Goal: Task Accomplishment & Management: Complete application form

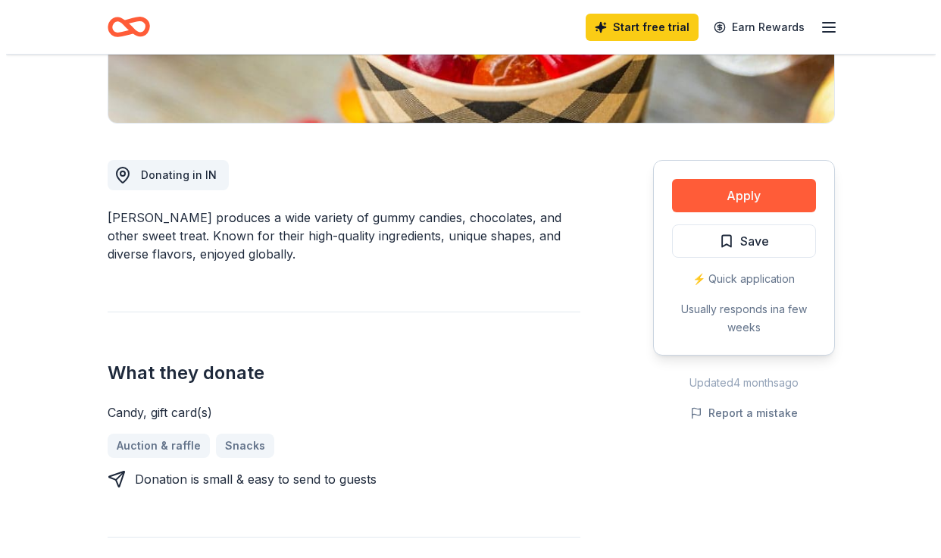
scroll to position [341, 0]
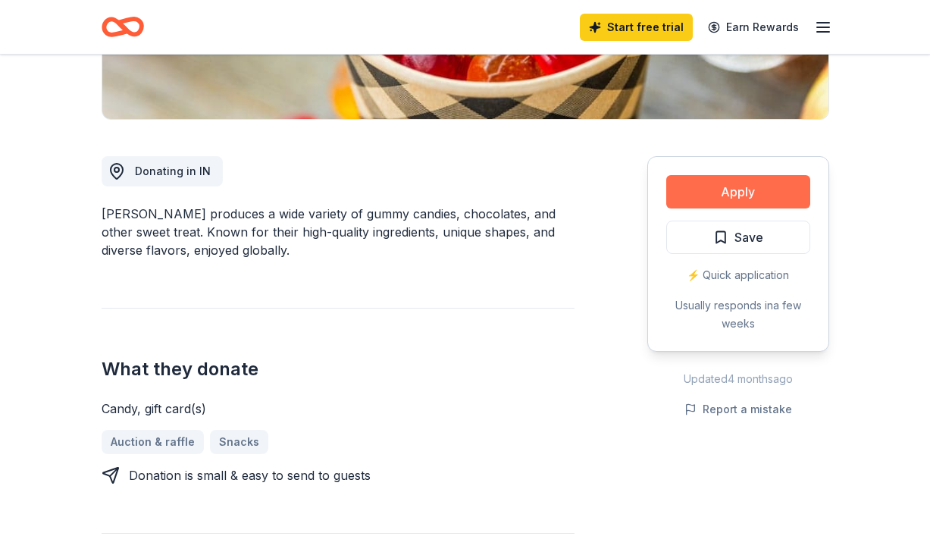
click at [727, 189] on button "Apply" at bounding box center [738, 191] width 144 height 33
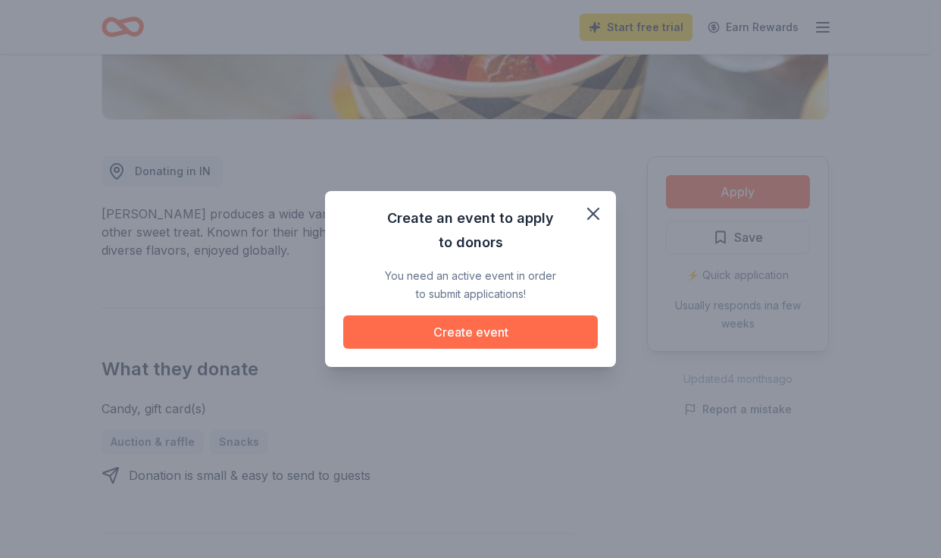
click at [477, 332] on button "Create event" at bounding box center [470, 331] width 255 height 33
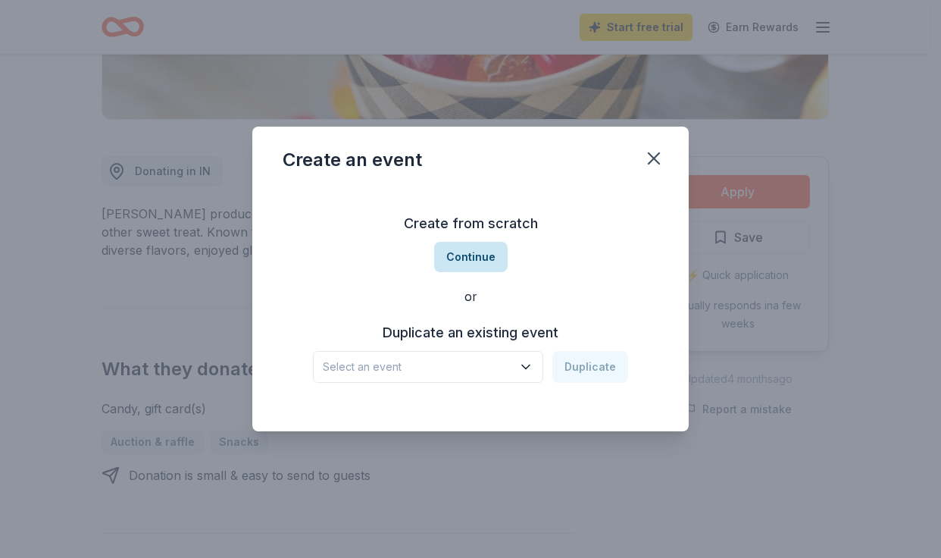
click at [459, 255] on button "Continue" at bounding box center [470, 257] width 73 height 30
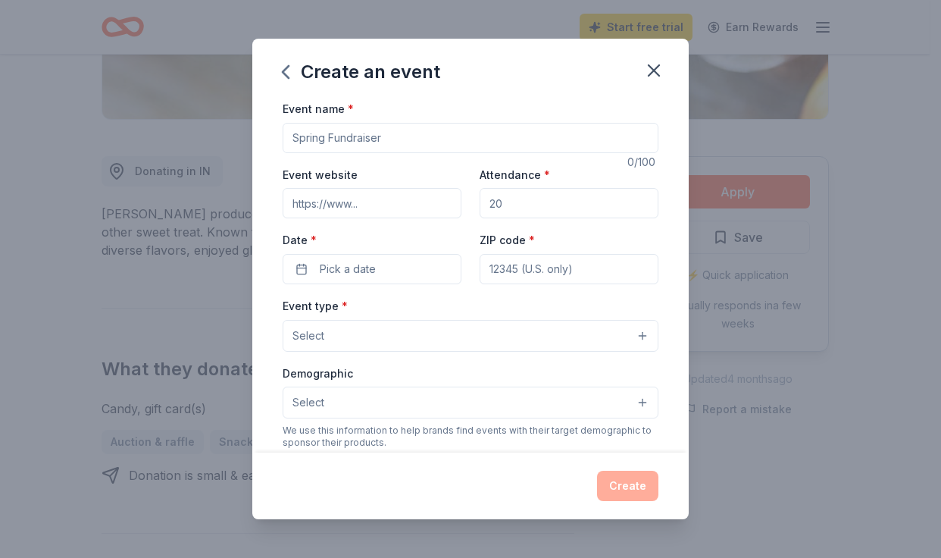
click at [321, 136] on input "Event name *" at bounding box center [471, 138] width 376 height 30
type input "CURE SYNGAP1 Conference"
click at [371, 207] on input "Event website" at bounding box center [372, 203] width 179 height 30
paste input "https://curesyngap1.org/events/conferences/cure-syngap1-conference-2025-hosted-…"
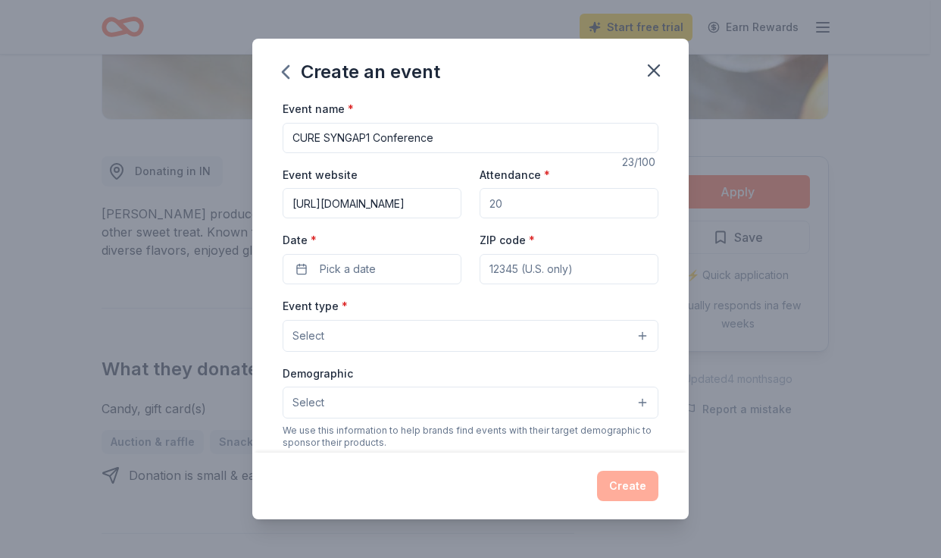
type input "https://curesyngap1.org/events/conferences/cure-syngap1-conference-2025-hosted-…"
click at [502, 209] on input "Attendance *" at bounding box center [569, 203] width 179 height 30
drag, startPoint x: 503, startPoint y: 209, endPoint x: 454, endPoint y: 210, distance: 49.3
click at [454, 210] on div "Event website https://curesyngap1.org/events/conferences/cure-syngap1-conferenc…" at bounding box center [471, 224] width 376 height 119
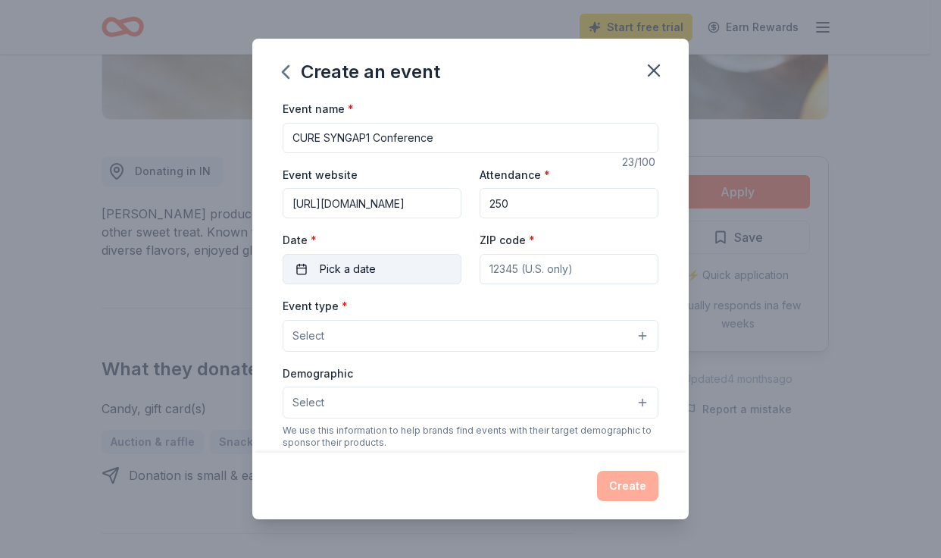
type input "250"
click at [384, 264] on button "Pick a date" at bounding box center [372, 269] width 179 height 30
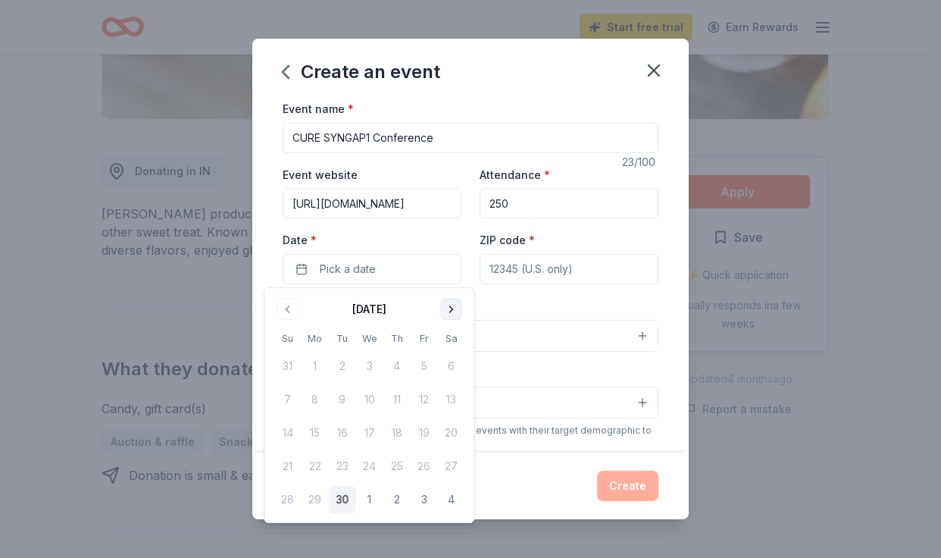
click at [448, 314] on button "Go to next month" at bounding box center [451, 309] width 21 height 21
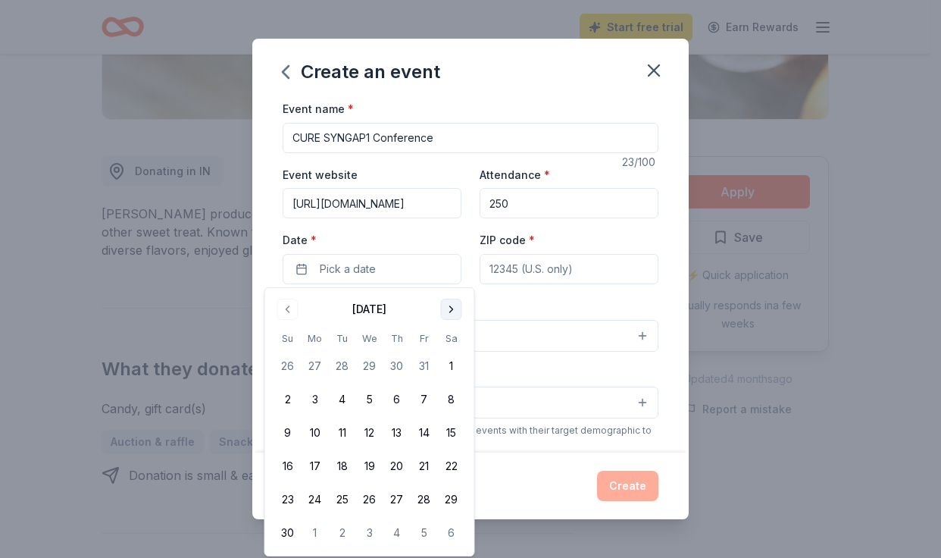
click at [448, 314] on button "Go to next month" at bounding box center [451, 309] width 21 height 21
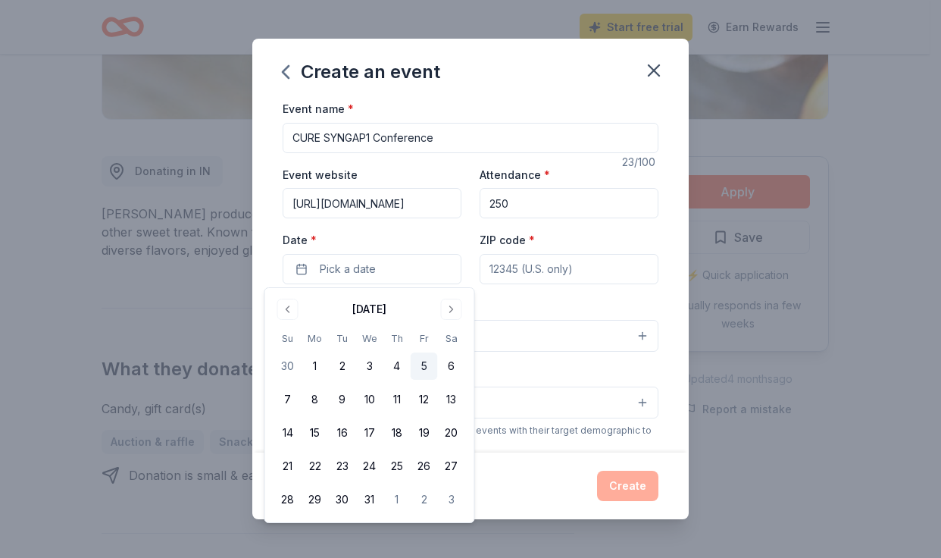
click at [426, 366] on button "5" at bounding box center [424, 365] width 27 height 27
click at [398, 369] on button "4" at bounding box center [396, 365] width 27 height 27
click at [539, 272] on input "ZIP code *" at bounding box center [569, 269] width 179 height 30
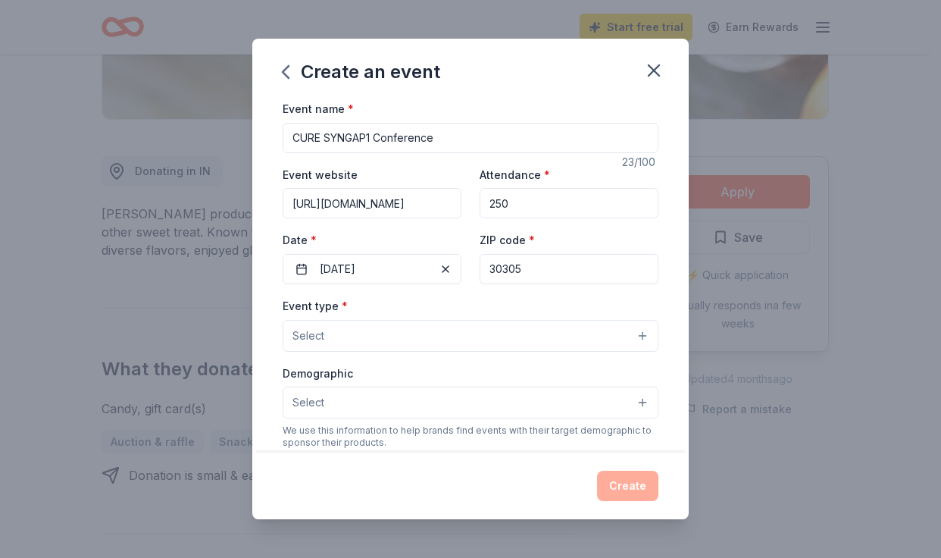
type input "30305"
click at [348, 342] on button "Select" at bounding box center [471, 336] width 376 height 32
click at [513, 329] on button "Select" at bounding box center [471, 336] width 376 height 32
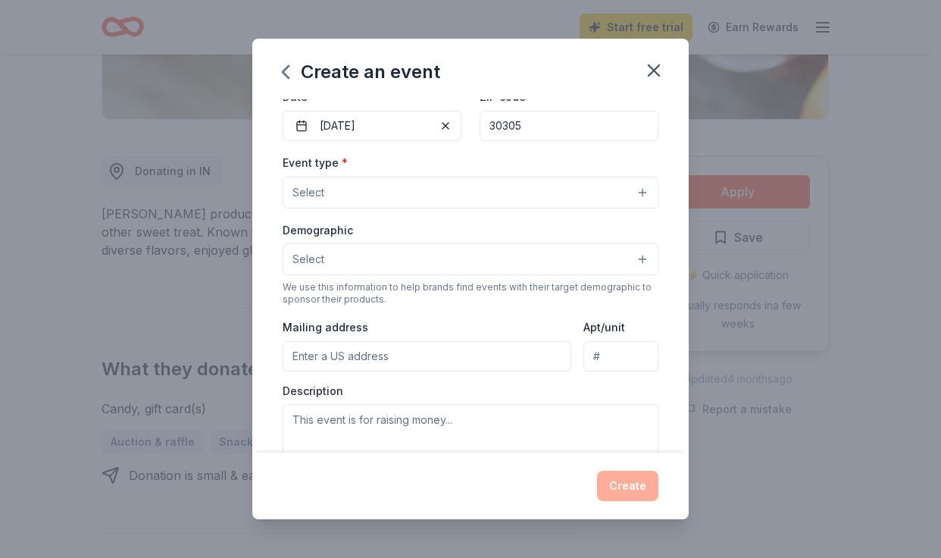
scroll to position [170, 0]
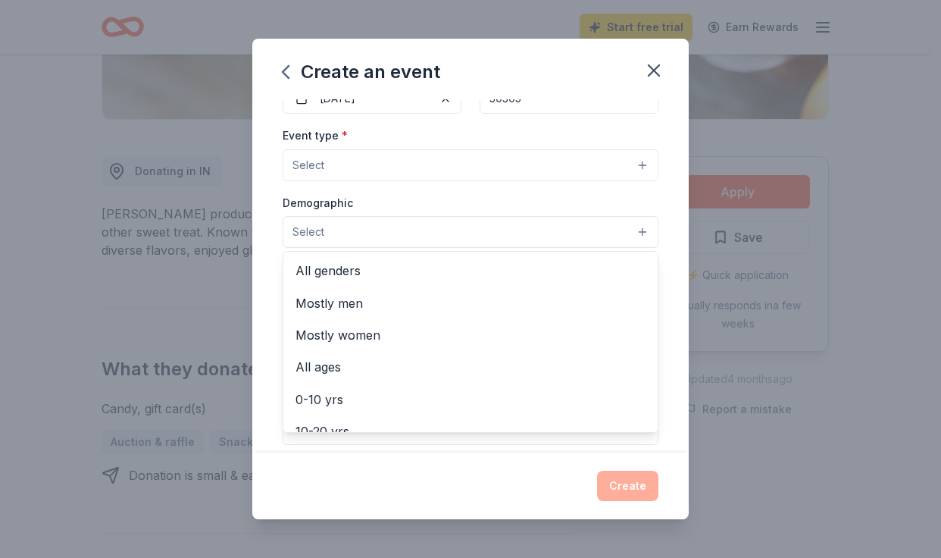
click at [430, 227] on button "Select" at bounding box center [471, 232] width 376 height 32
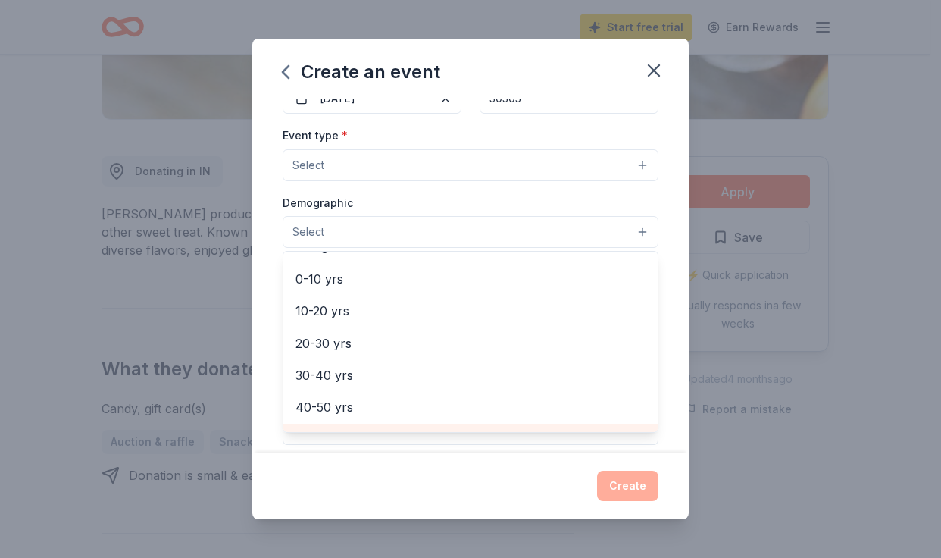
scroll to position [0, 0]
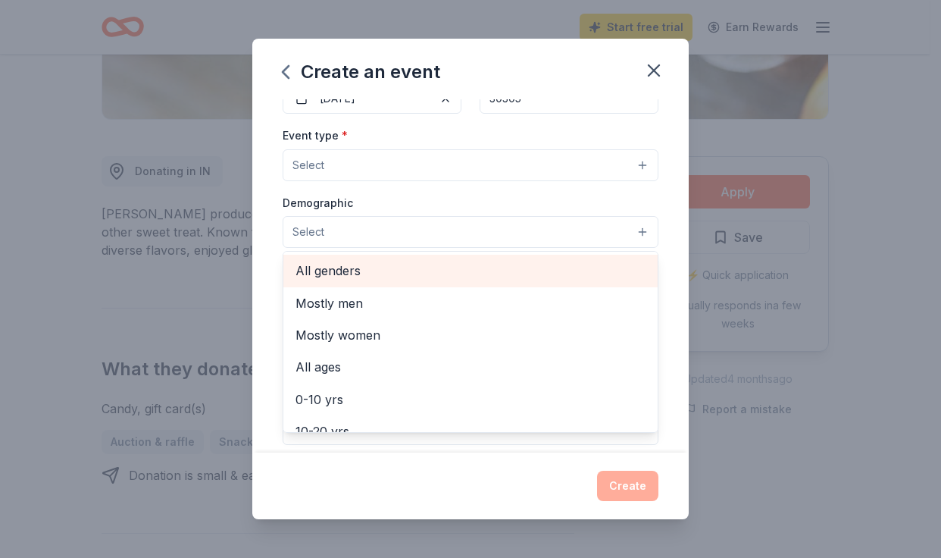
click at [408, 272] on span "All genders" at bounding box center [470, 271] width 350 height 20
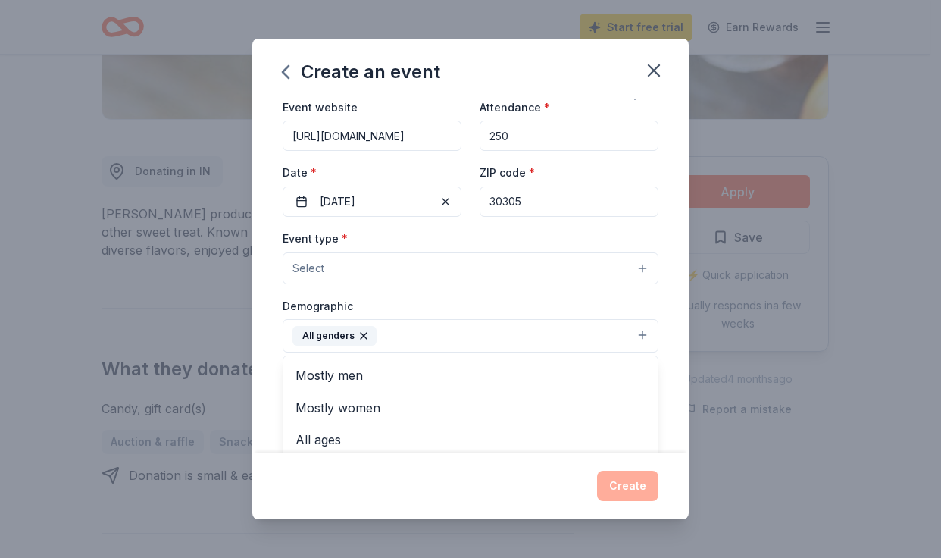
scroll to position [145, 0]
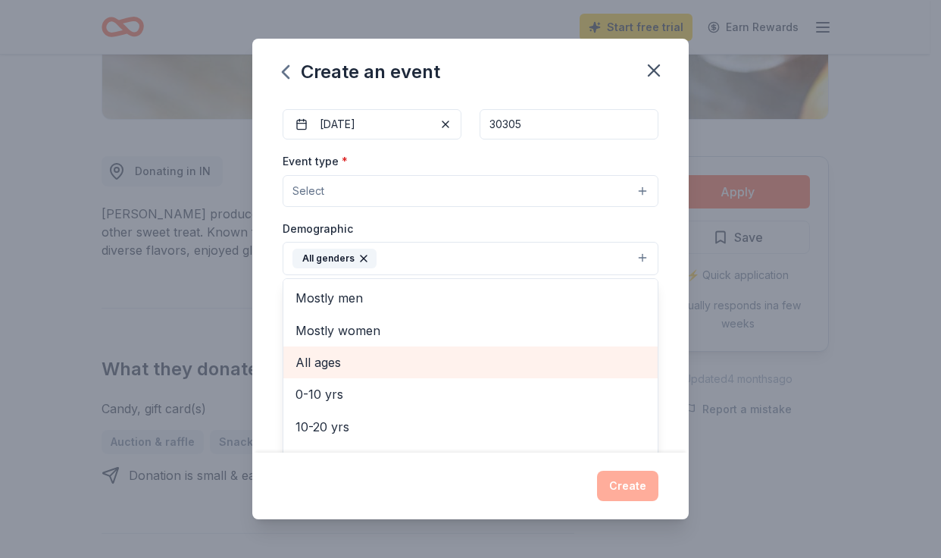
click at [319, 362] on span "All ages" at bounding box center [470, 362] width 350 height 20
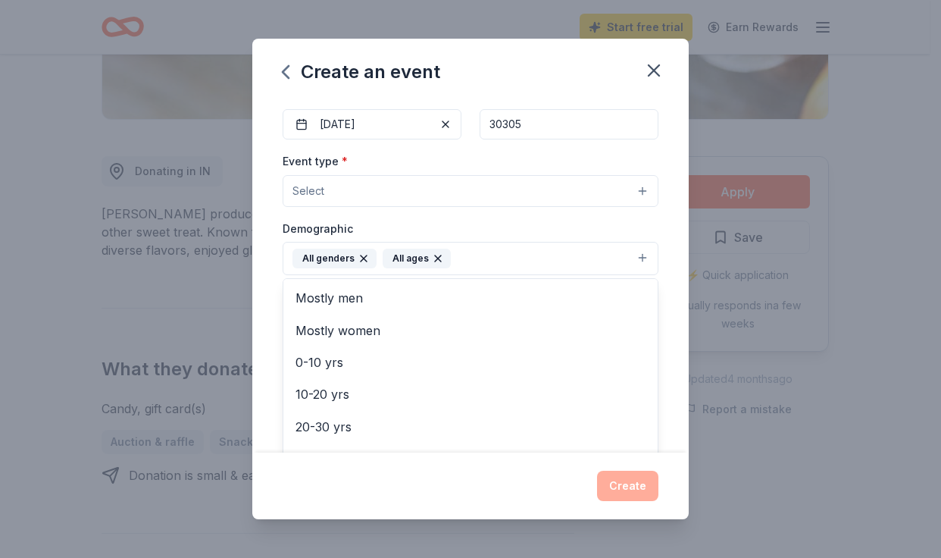
click at [654, 327] on div "Event name * CURE SYNGAP1 Conference 23 /100 Event website https://curesyngap1.…" at bounding box center [470, 275] width 436 height 353
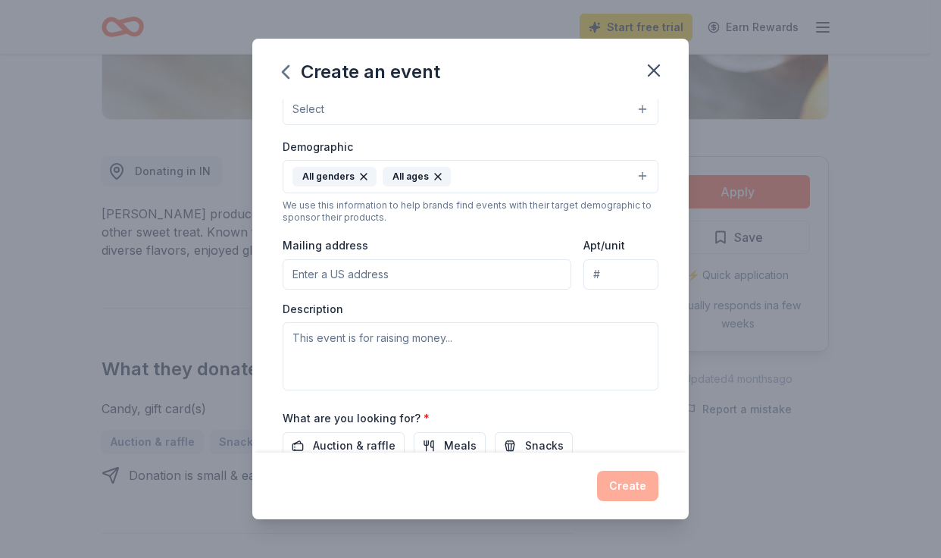
scroll to position [230, 0]
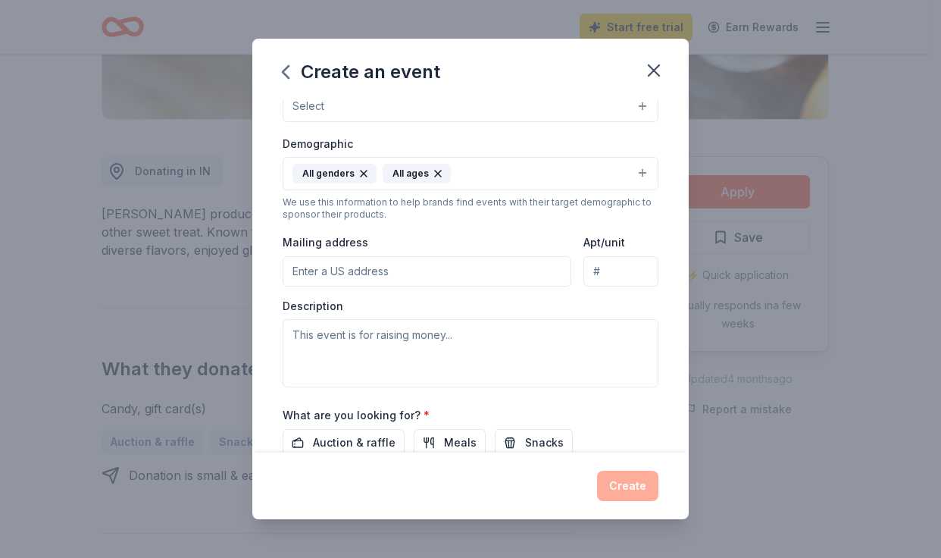
click at [425, 276] on input "Mailing address" at bounding box center [427, 271] width 289 height 30
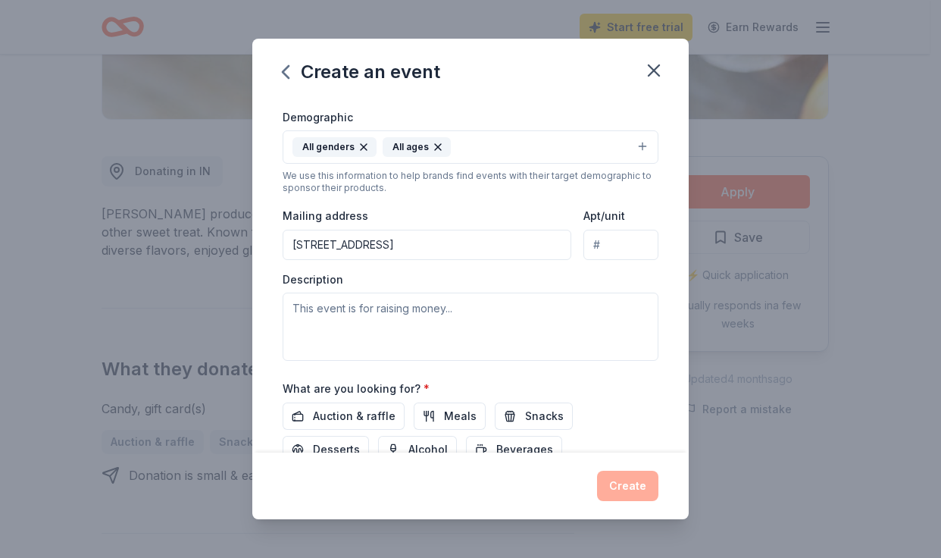
scroll to position [257, 0]
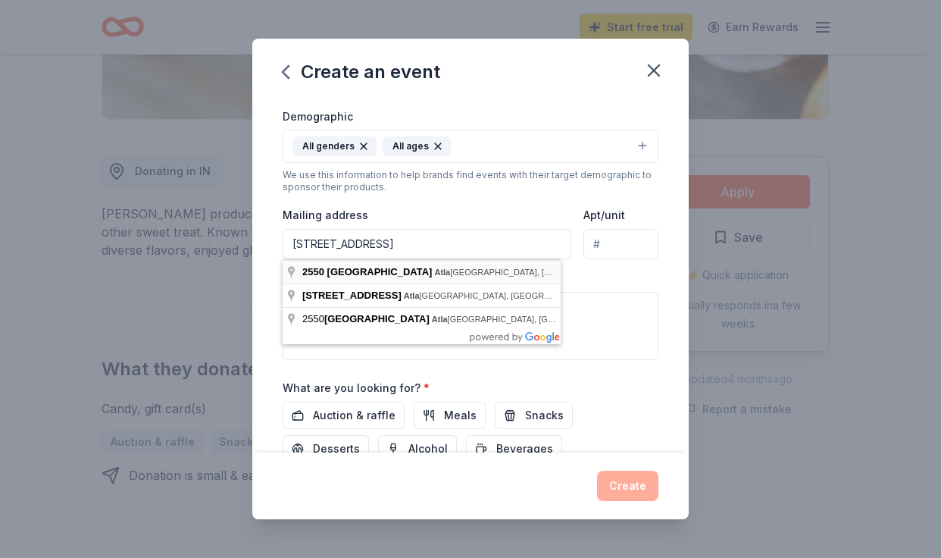
type input "2550 Brookdale Drive Northwest, Atlanta, GA, 30305"
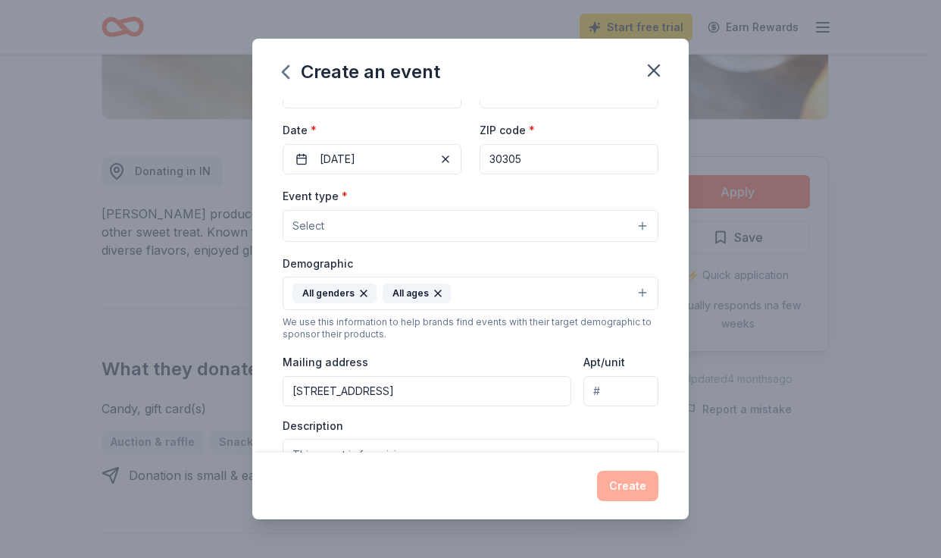
scroll to position [0, 0]
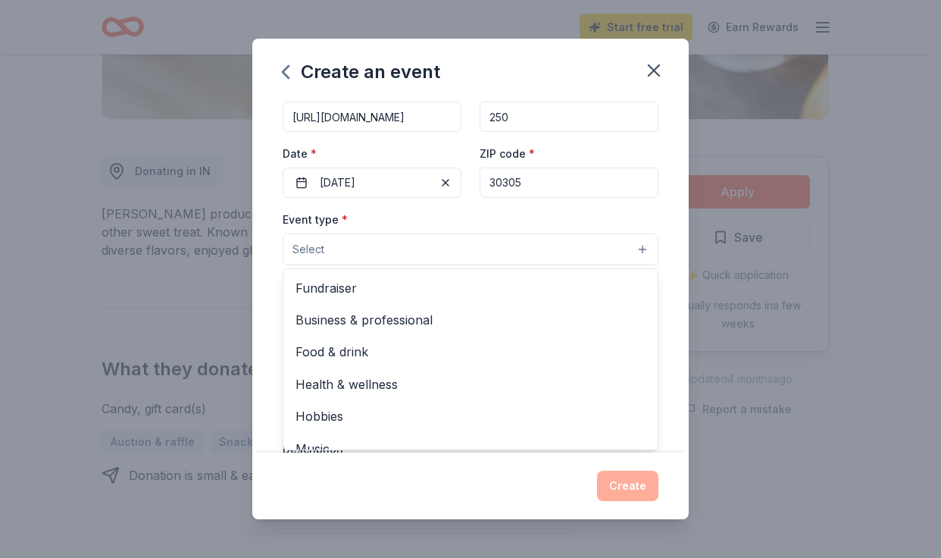
click at [453, 252] on button "Select" at bounding box center [471, 249] width 376 height 32
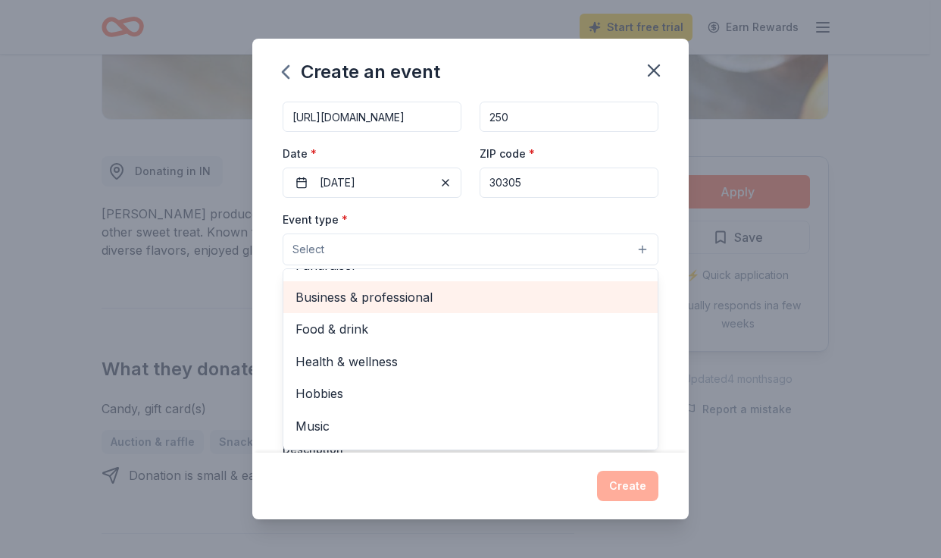
click at [366, 299] on span "Business & professional" at bounding box center [470, 297] width 350 height 20
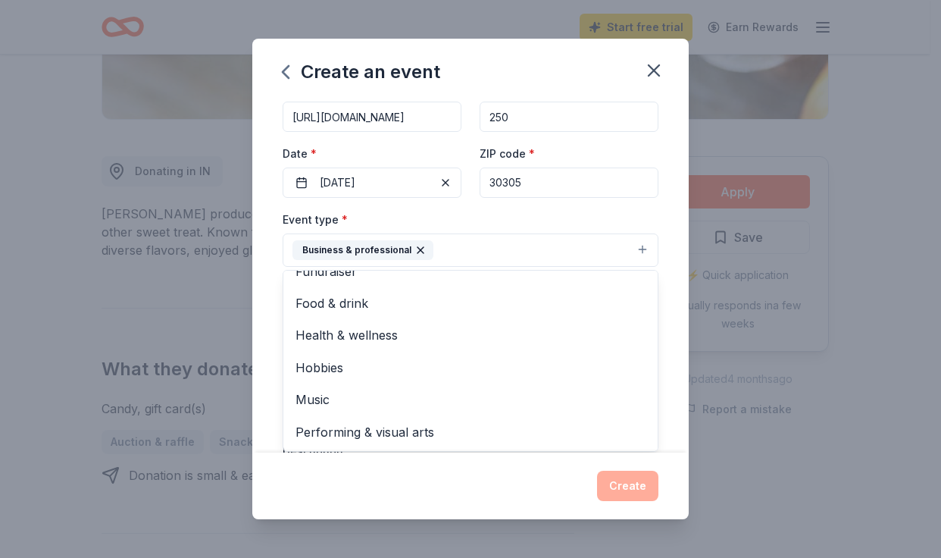
click at [657, 358] on div "Event name * CURE SYNGAP1 Conference 23 /100 Event website https://curesyngap1.…" at bounding box center [470, 275] width 436 height 353
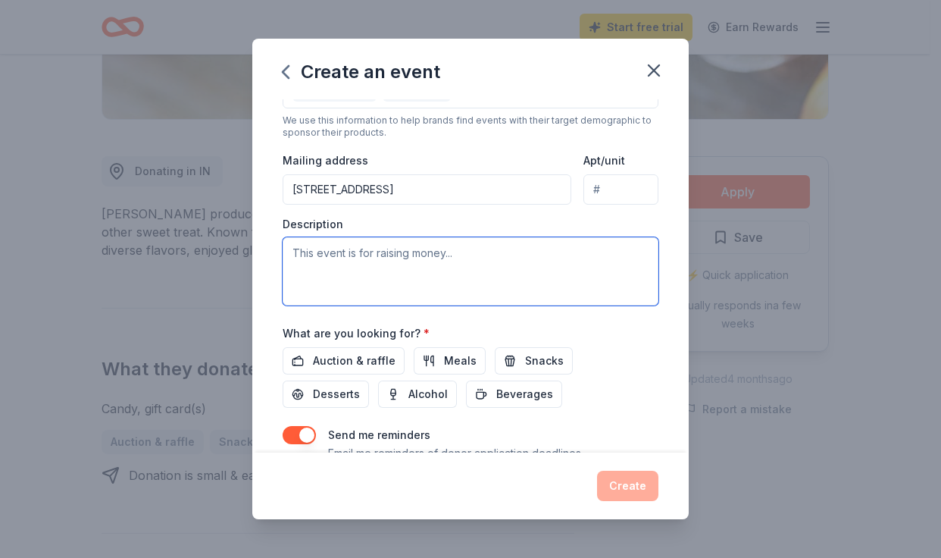
click at [342, 272] on textarea at bounding box center [471, 271] width 376 height 68
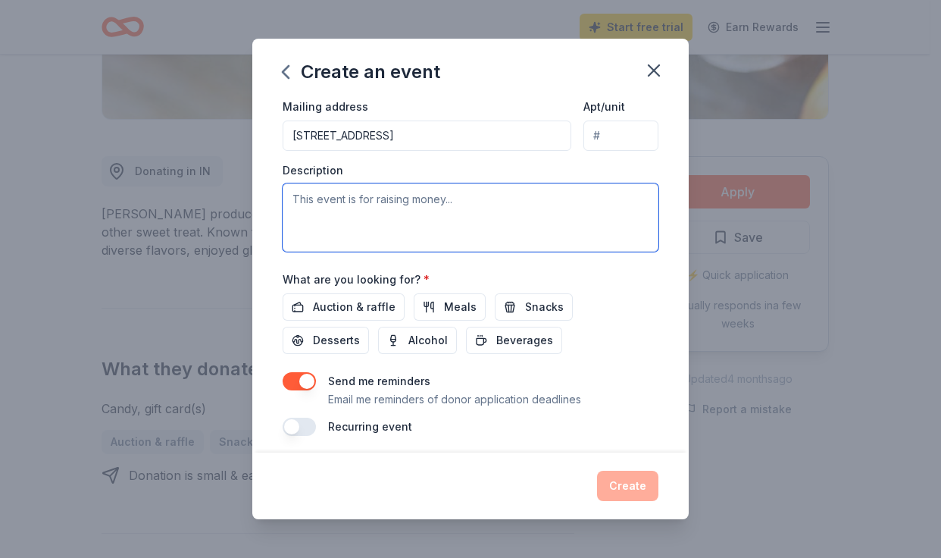
scroll to position [374, 0]
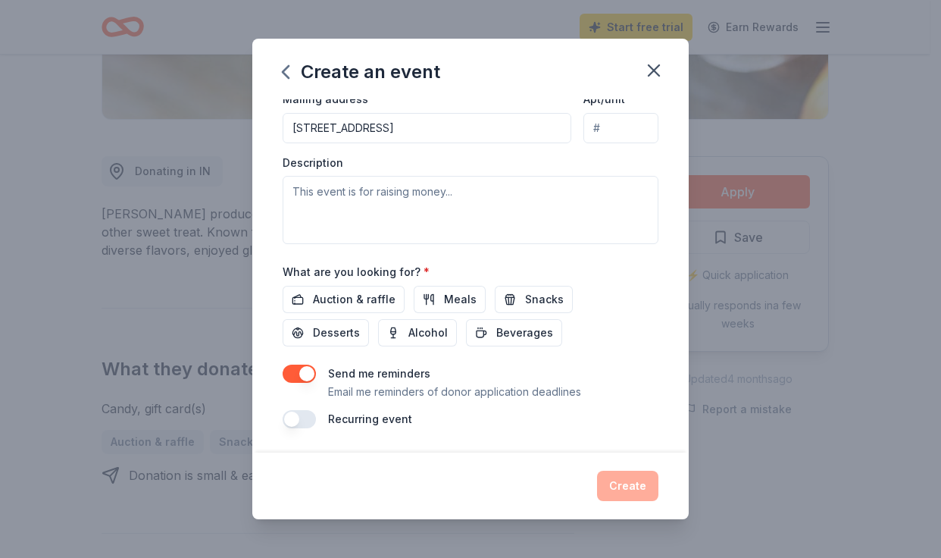
click at [309, 418] on button "button" at bounding box center [299, 419] width 33 height 18
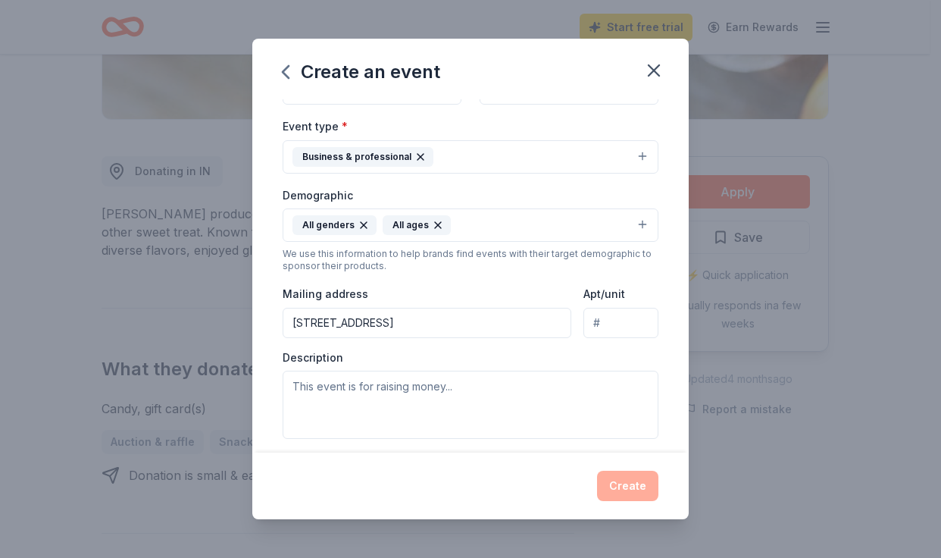
scroll to position [311, 0]
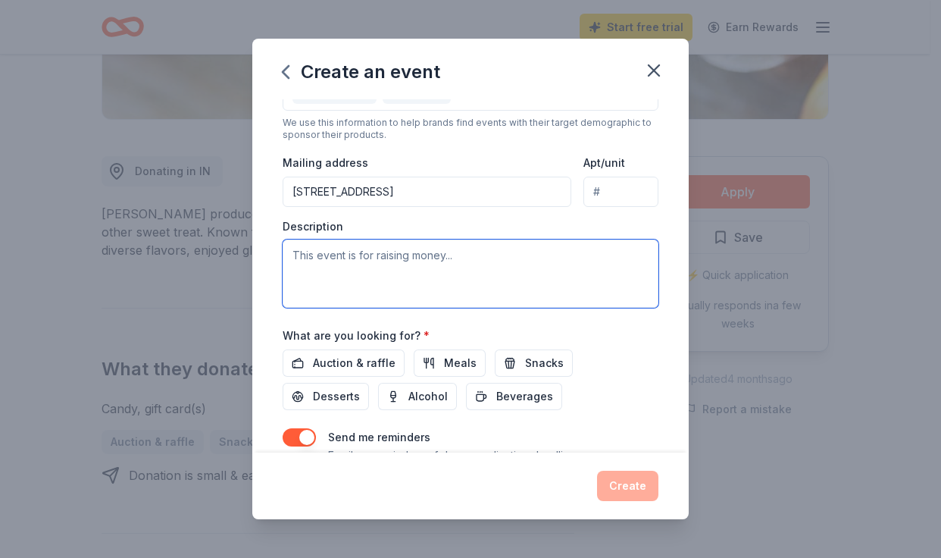
click at [332, 264] on textarea at bounding box center [471, 273] width 376 height 68
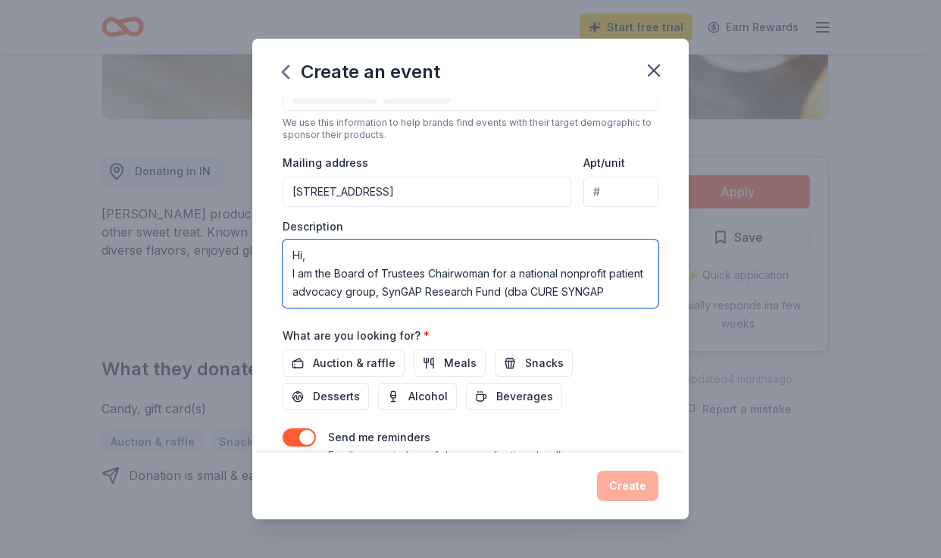
scroll to position [9, 0]
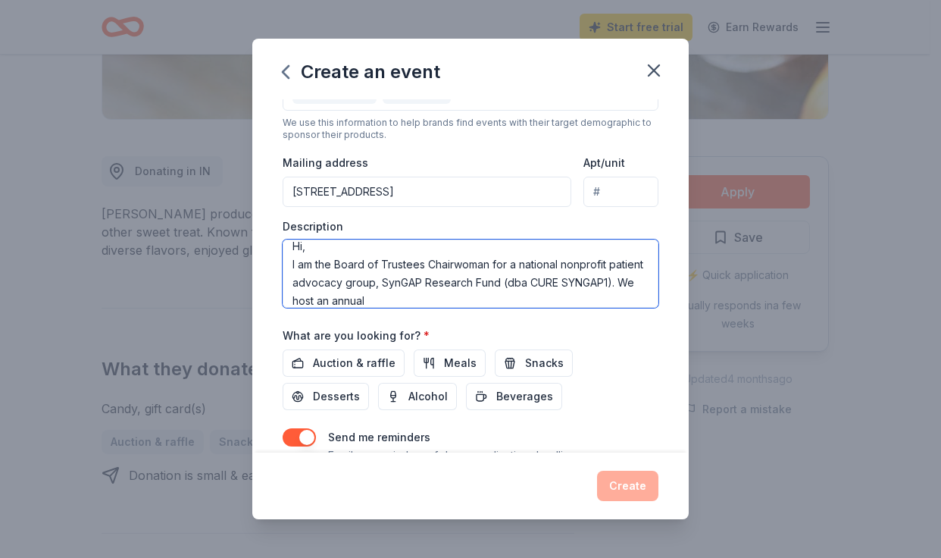
paste textarea "will convene families, researchers, biotech companies, clinicians, regulators, …"
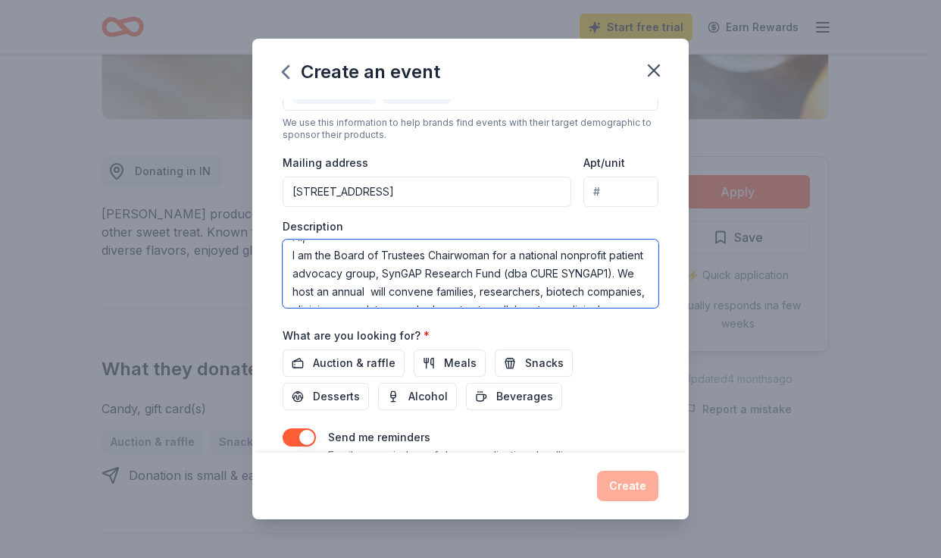
scroll to position [20, 0]
drag, startPoint x: 354, startPoint y: 285, endPoint x: 361, endPoint y: 283, distance: 7.9
click at [354, 285] on textarea "Hi, I am the Board of Trustees Chairwoman for a national nonprofit patient advo…" at bounding box center [471, 273] width 376 height 68
click at [445, 289] on textarea "Hi, I am the Board of Trustees Chairwoman for a national nonprofit patient advo…" at bounding box center [471, 273] width 376 height 68
click at [353, 282] on textarea "Hi, I am the Board of Trustees Chairwoman for a national nonprofit patient advo…" at bounding box center [471, 273] width 376 height 68
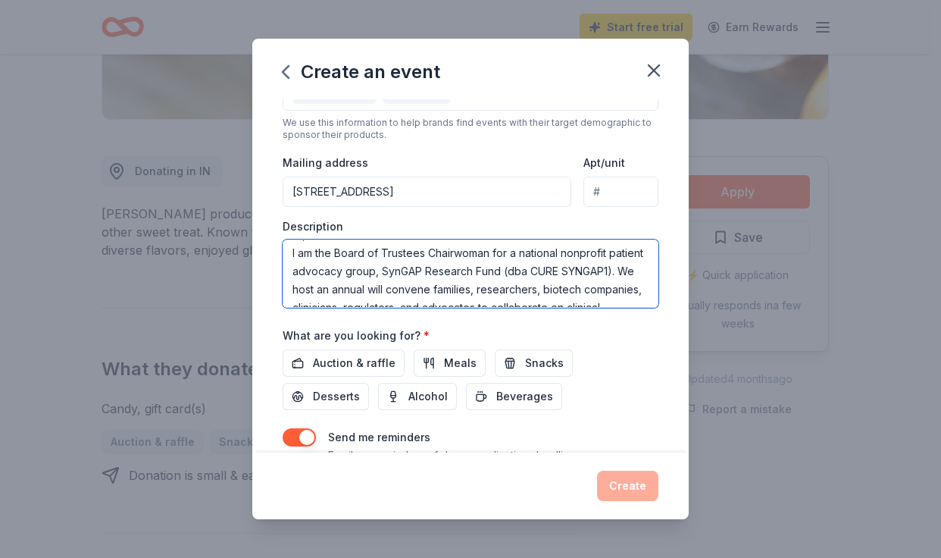
paste textarea "Currently just over 1,600 patients worldwide (including 462 in the United State…"
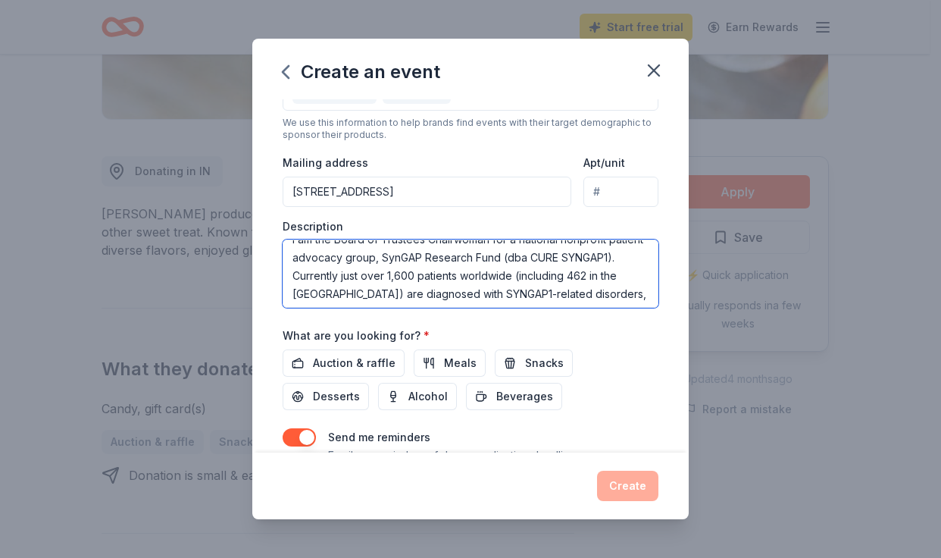
scroll to position [34, 0]
click at [353, 288] on textarea "Hi, I am the Board of Trustees Chairwoman for a national nonprofit patient advo…" at bounding box center [471, 273] width 376 height 68
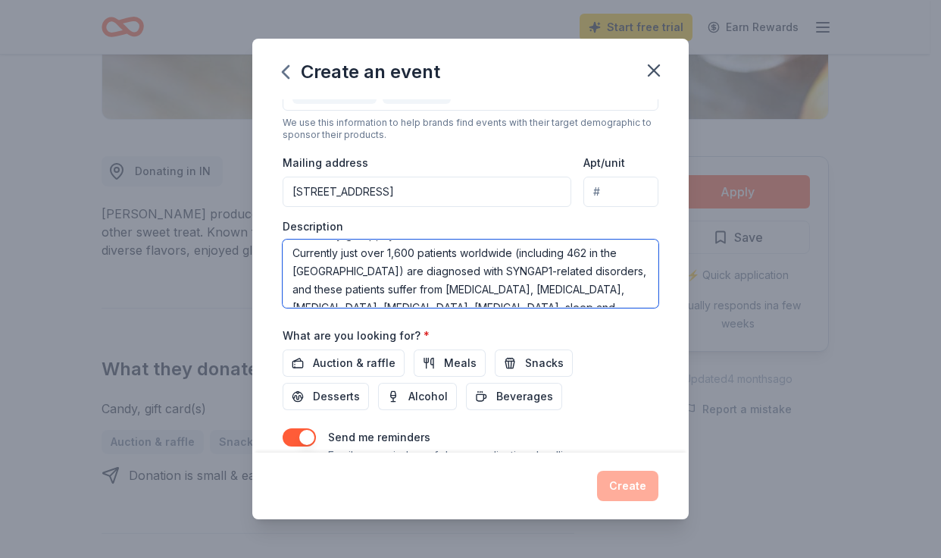
scroll to position [73, 0]
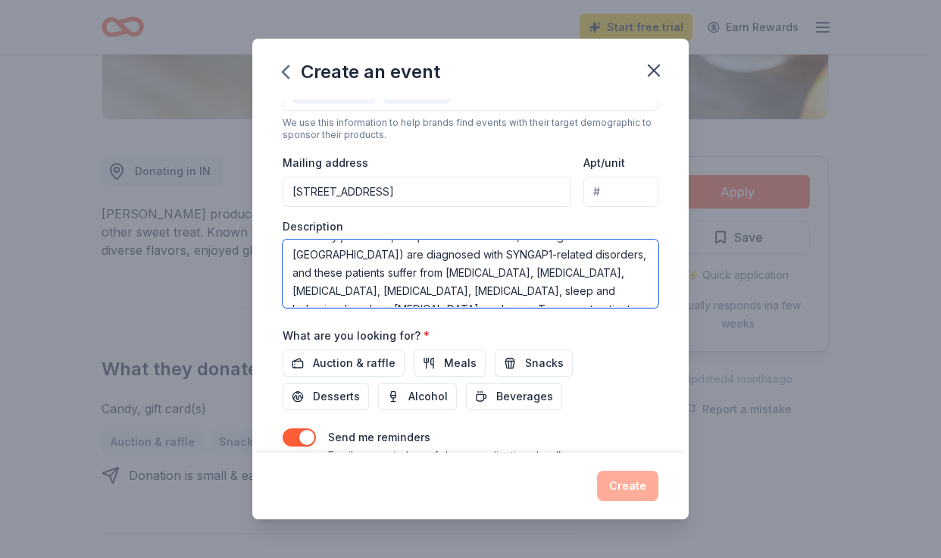
click at [391, 280] on textarea "Hi, I am the Board of Trustees Chairwoman for a national nonprofit patient advo…" at bounding box center [471, 273] width 376 height 68
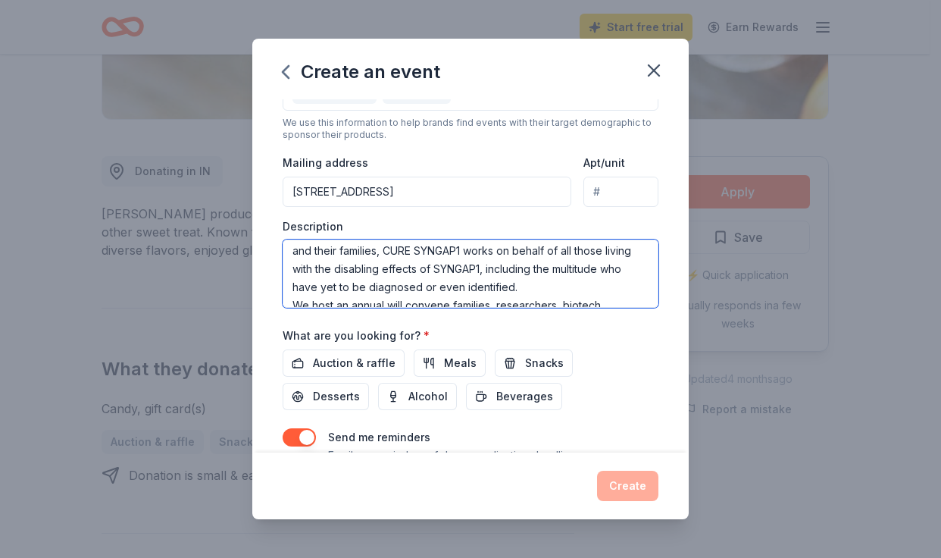
scroll to position [167, 0]
click at [290, 285] on textarea "Hi, I am the Board of Trustees Chairwoman for a national nonprofit patient advo…" at bounding box center [471, 273] width 376 height 68
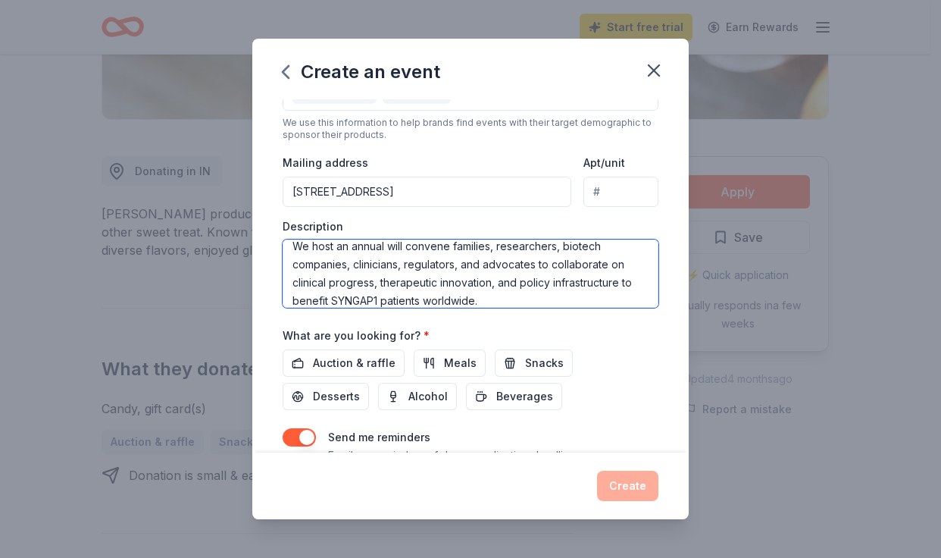
scroll to position [184, 0]
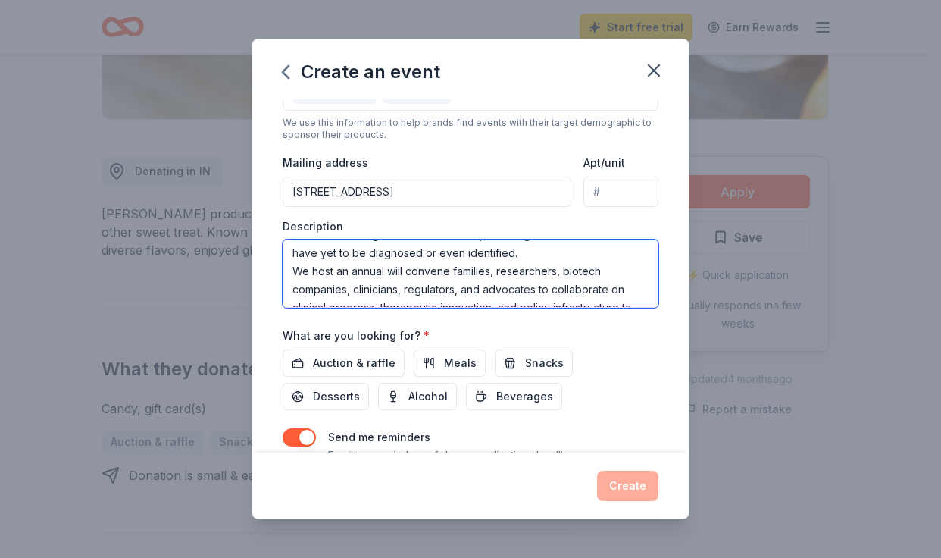
click at [389, 274] on textarea "Hi, I am the Board of Trustees Chairwoman for a national nonprofit patient advo…" at bounding box center [471, 273] width 376 height 68
click at [353, 268] on textarea "Hi, I am the Board of Trustees Chairwoman for a national nonprofit patient advo…" at bounding box center [471, 273] width 376 height 68
drag, startPoint x: 560, startPoint y: 270, endPoint x: 517, endPoint y: 271, distance: 43.2
click at [514, 271] on textarea "Hi, I am the Board of Trustees Chairwoman for a national nonprofit patient advo…" at bounding box center [471, 273] width 376 height 68
click at [449, 280] on textarea "Hi, I am the Board of Trustees Chairwoman for a national nonprofit patient advo…" at bounding box center [471, 273] width 376 height 68
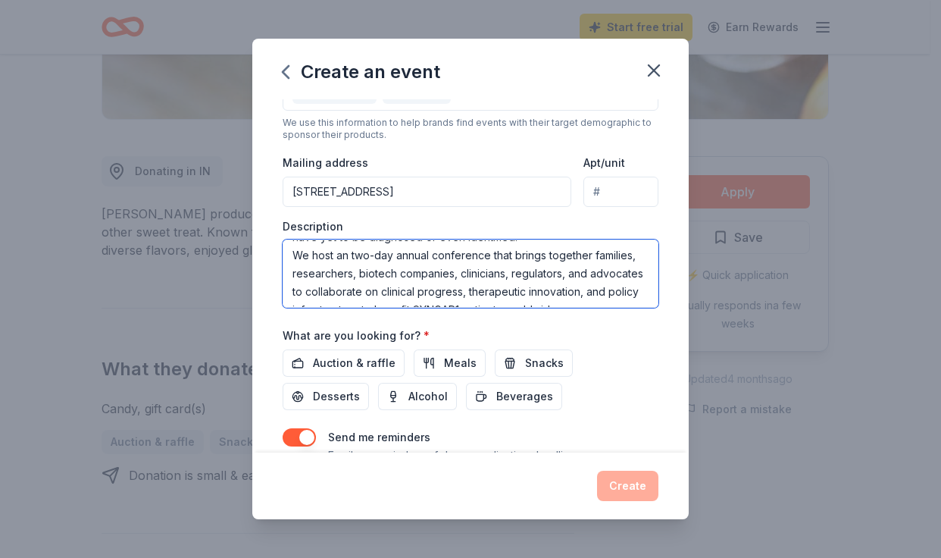
scroll to position [200, 0]
click at [362, 290] on textarea "Hi, I am the Board of Trustees Chairwoman for a national nonprofit patient advo…" at bounding box center [471, 273] width 376 height 68
click at [422, 286] on textarea "Hi, I am the Board of Trustees Chairwoman for a national nonprofit patient advo…" at bounding box center [471, 273] width 376 height 68
click at [362, 285] on textarea "Hi, I am the Board of Trustees Chairwoman for a national nonprofit patient advo…" at bounding box center [471, 273] width 376 height 68
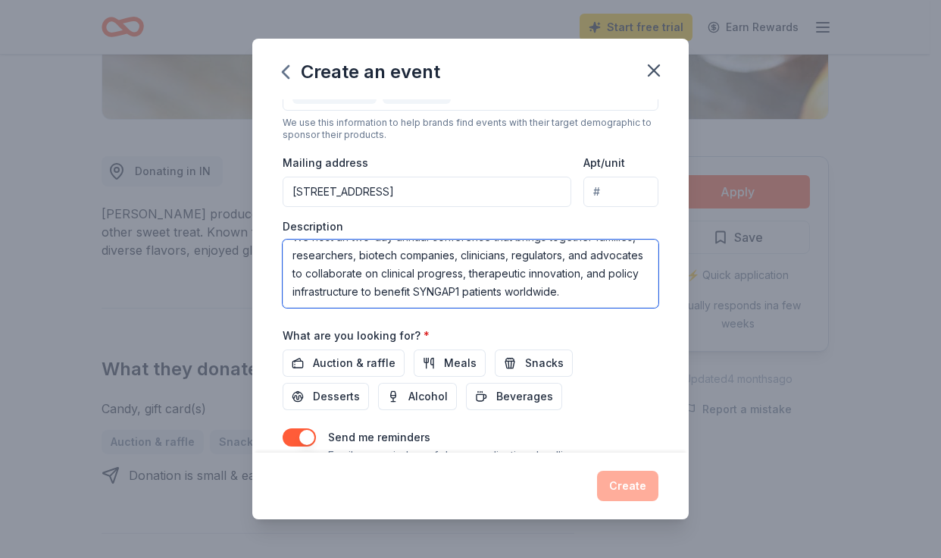
scroll to position [255, 0]
click at [417, 279] on textarea "Hi, I am the Board of Trustees Chairwoman for a national nonprofit patient advo…" at bounding box center [471, 273] width 376 height 68
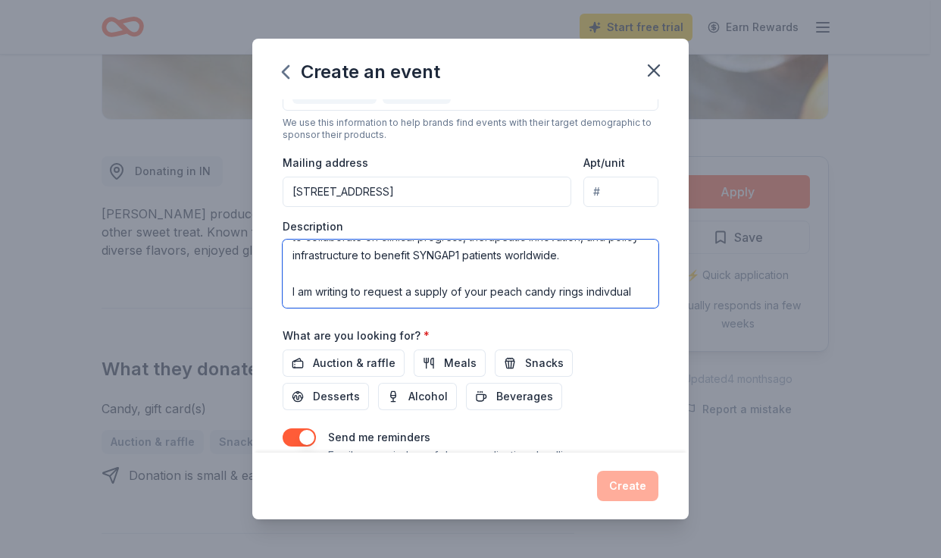
scroll to position [282, 0]
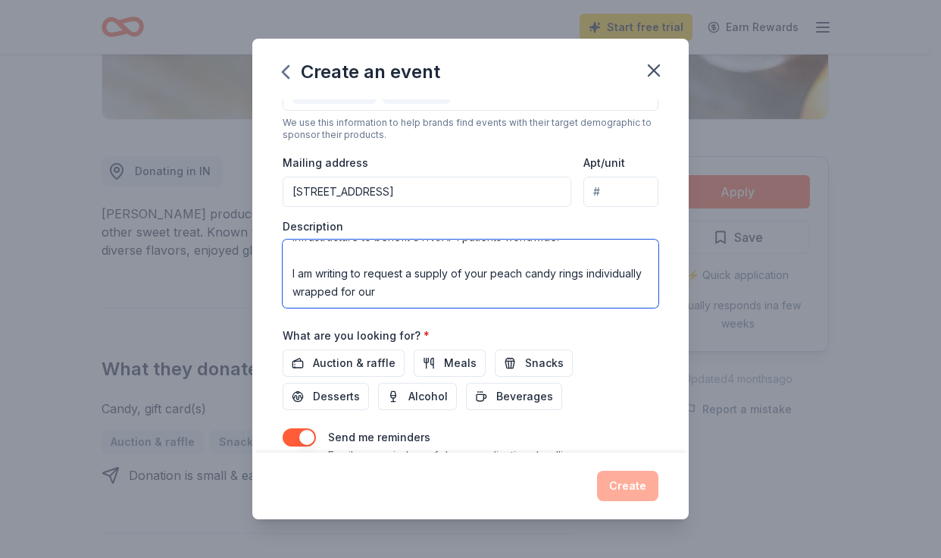
click at [455, 300] on textarea "Hi, I am the Board of Trustees Chairwoman for a national nonprofit patient advo…" at bounding box center [471, 273] width 376 height 68
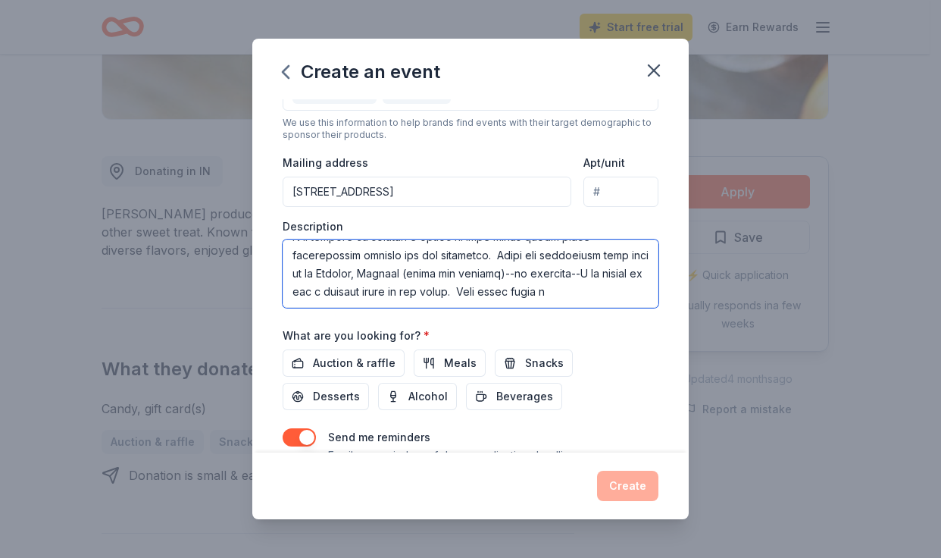
scroll to position [336, 0]
click at [453, 276] on textarea at bounding box center [471, 273] width 376 height 68
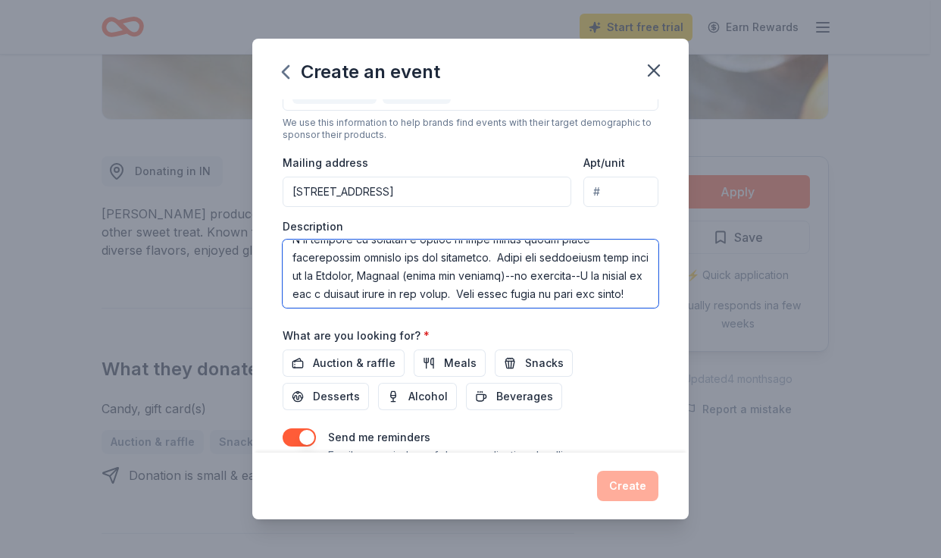
scroll to position [286, 0]
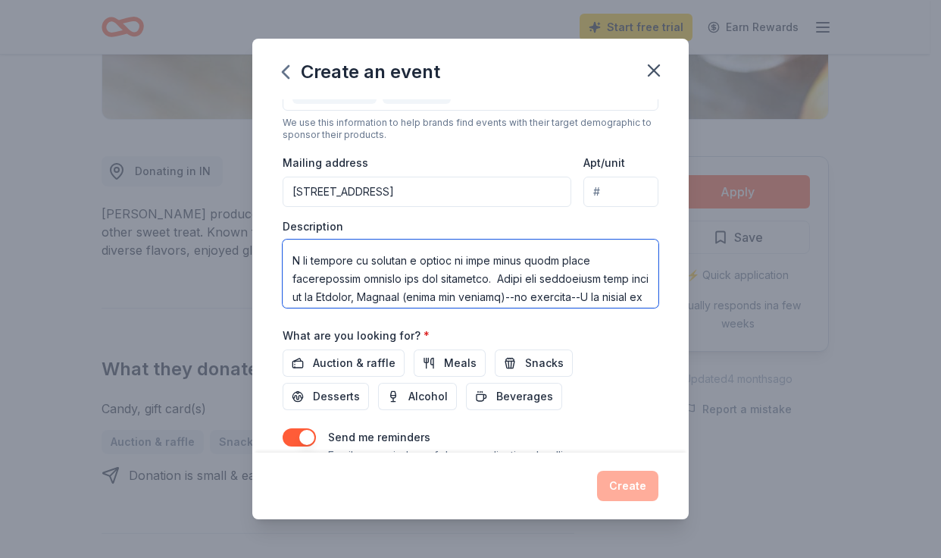
click at [496, 277] on textarea at bounding box center [471, 273] width 376 height 68
click at [460, 282] on textarea at bounding box center [471, 273] width 376 height 68
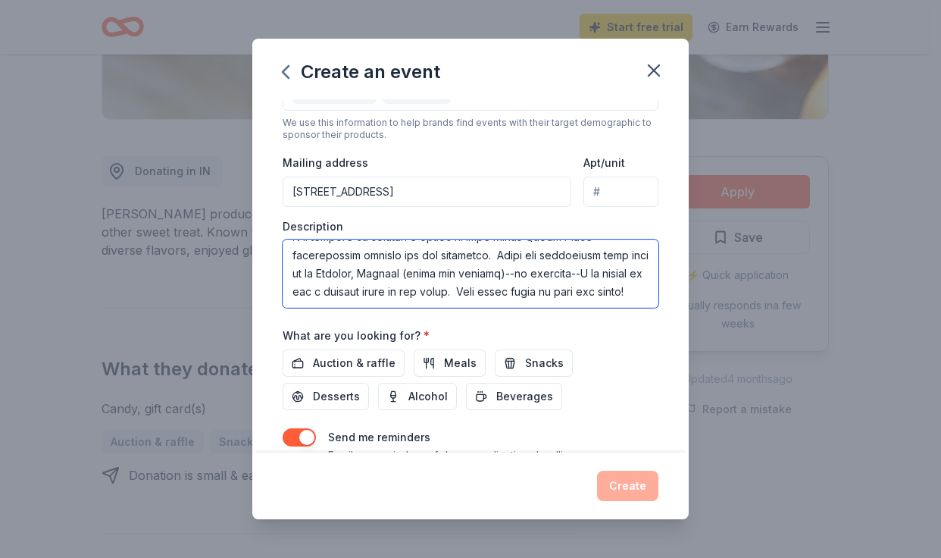
scroll to position [334, 0]
click at [536, 266] on textarea at bounding box center [471, 273] width 376 height 68
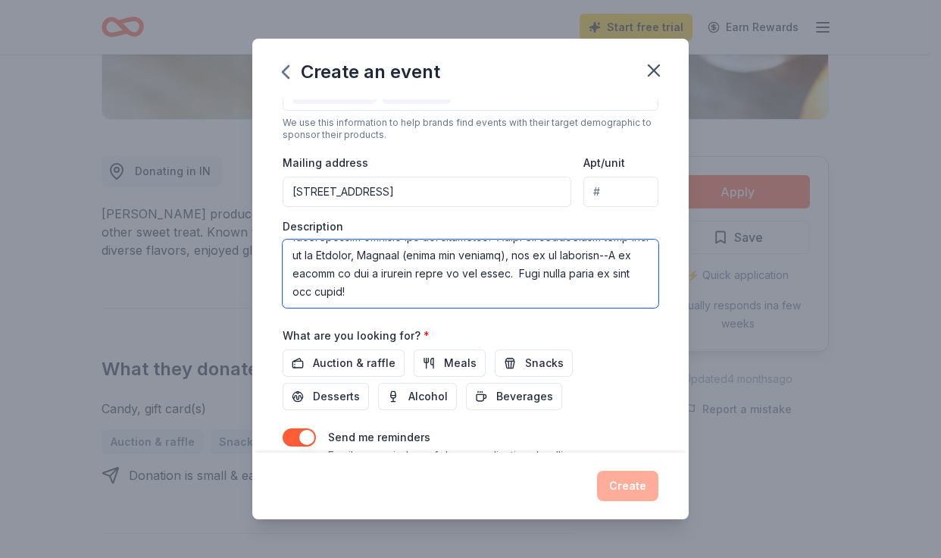
click at [356, 283] on textarea at bounding box center [471, 273] width 376 height 68
click at [334, 284] on textarea at bounding box center [471, 273] width 376 height 68
click at [430, 264] on textarea at bounding box center [471, 273] width 376 height 68
click at [478, 271] on textarea at bounding box center [471, 273] width 376 height 68
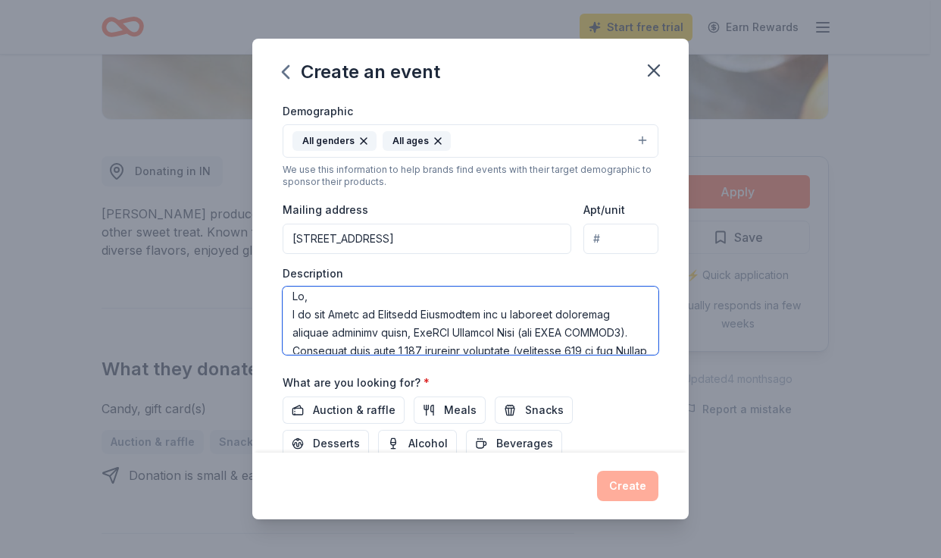
scroll to position [0, 0]
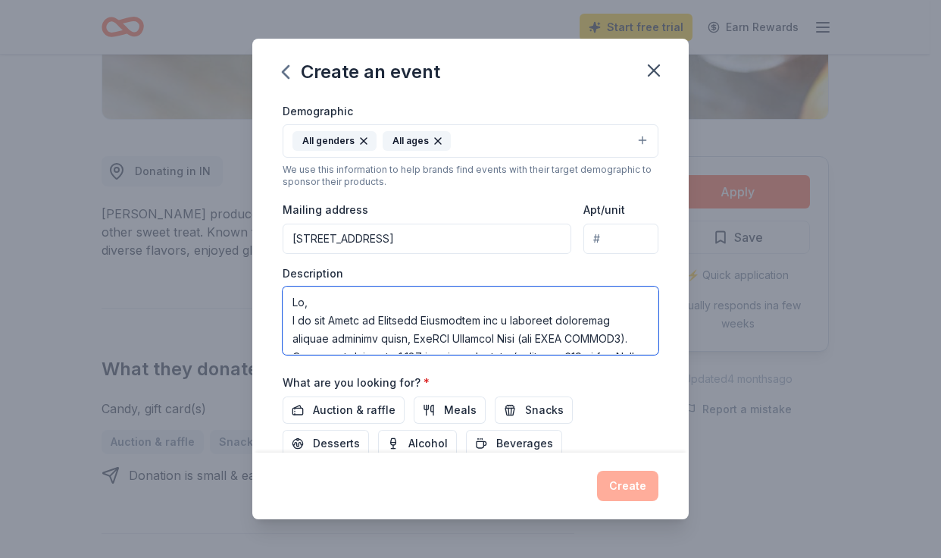
click at [383, 304] on textarea at bounding box center [471, 320] width 376 height 68
click at [390, 332] on textarea at bounding box center [471, 320] width 376 height 68
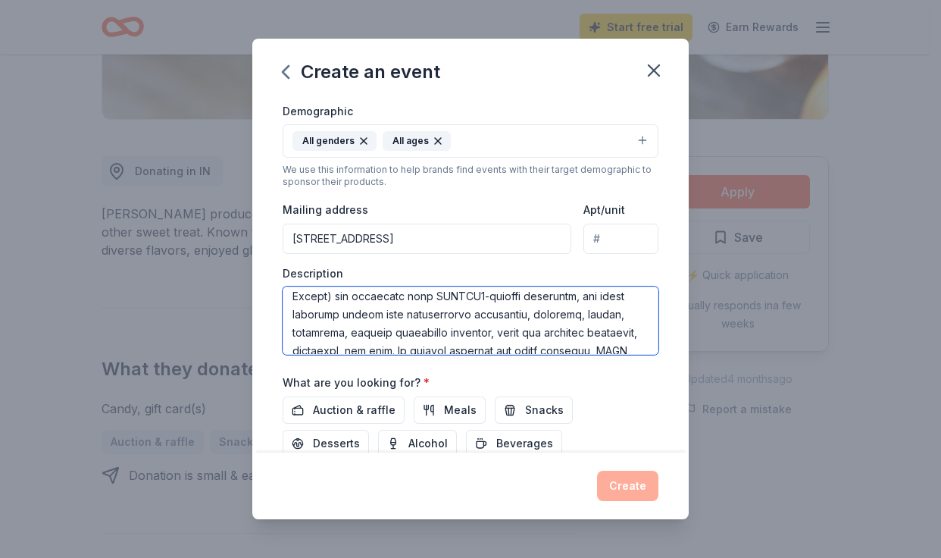
scroll to position [93, 0]
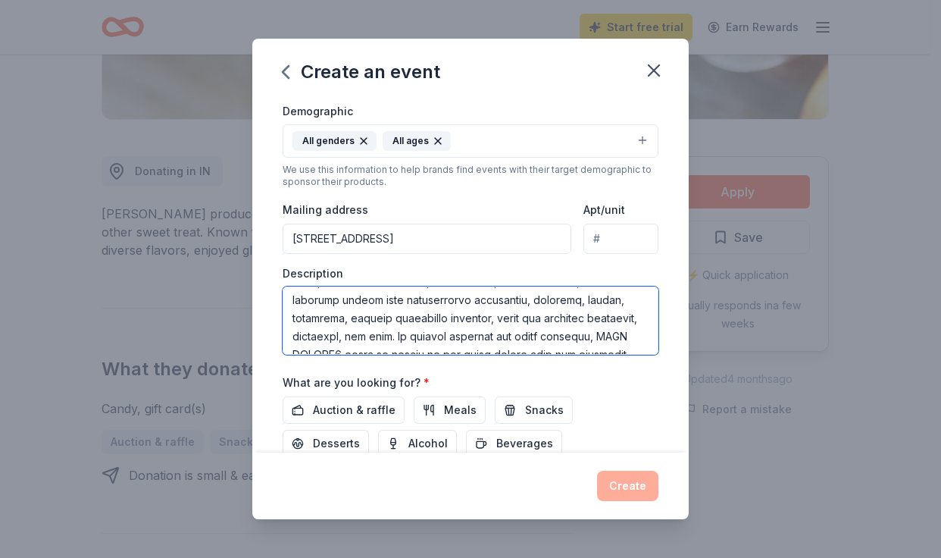
click at [502, 327] on textarea at bounding box center [471, 320] width 376 height 68
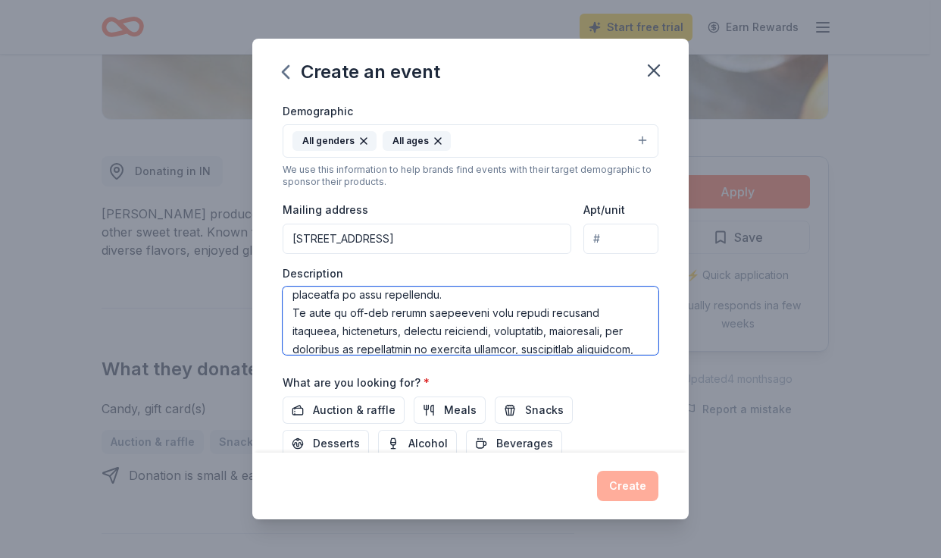
click at [291, 311] on textarea at bounding box center [471, 320] width 376 height 68
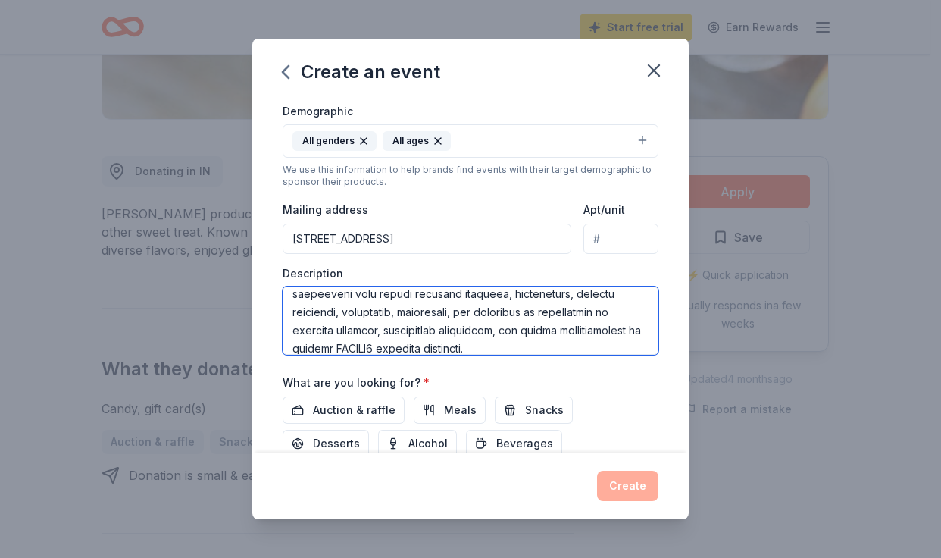
scroll to position [190, 0]
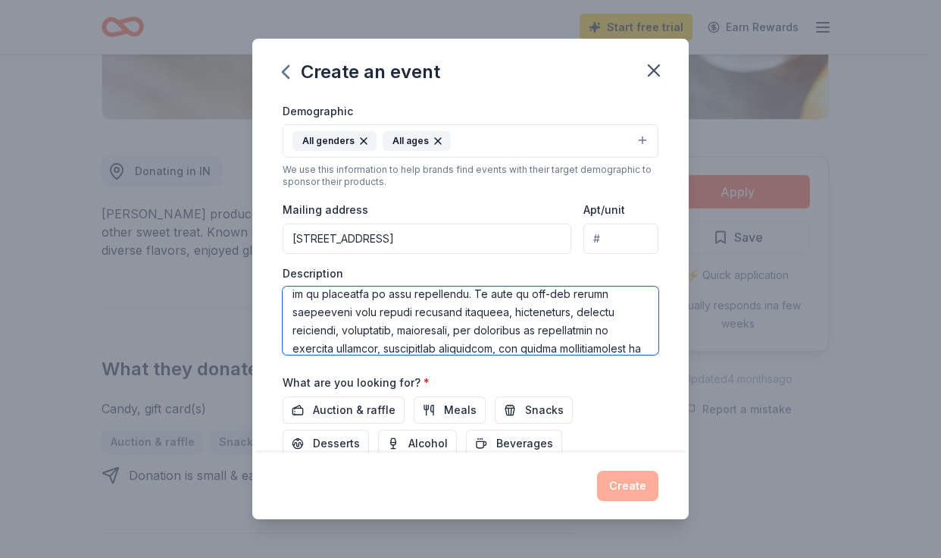
click at [432, 316] on textarea at bounding box center [471, 320] width 376 height 68
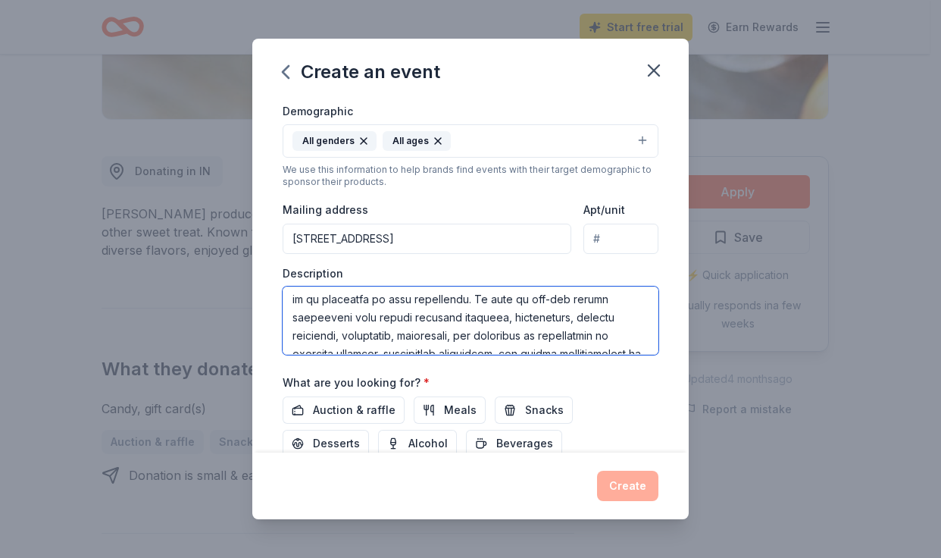
scroll to position [183, 0]
drag, startPoint x: 592, startPoint y: 299, endPoint x: 617, endPoint y: 298, distance: 25.8
click at [617, 298] on textarea at bounding box center [471, 320] width 376 height 68
drag, startPoint x: 515, startPoint y: 320, endPoint x: 316, endPoint y: 317, distance: 199.3
click at [316, 317] on textarea at bounding box center [471, 320] width 376 height 68
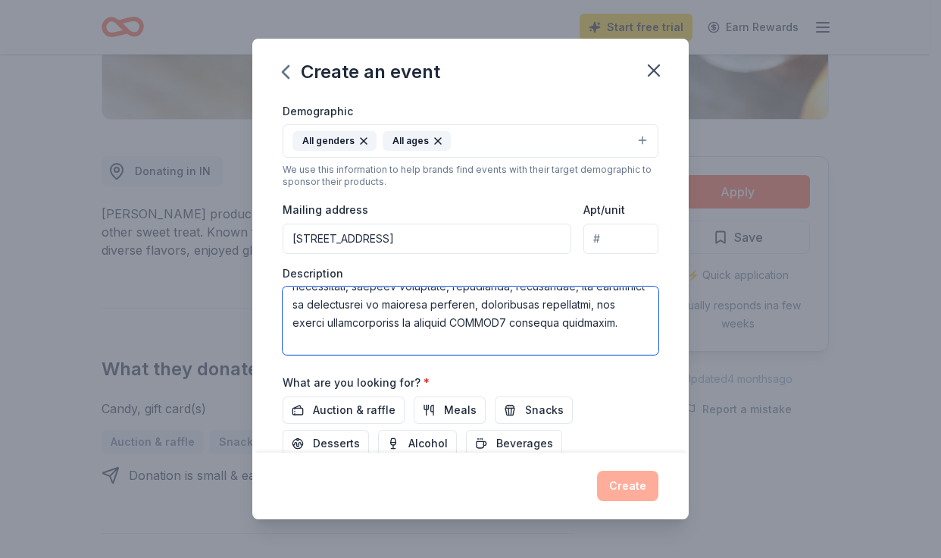
scroll to position [223, 0]
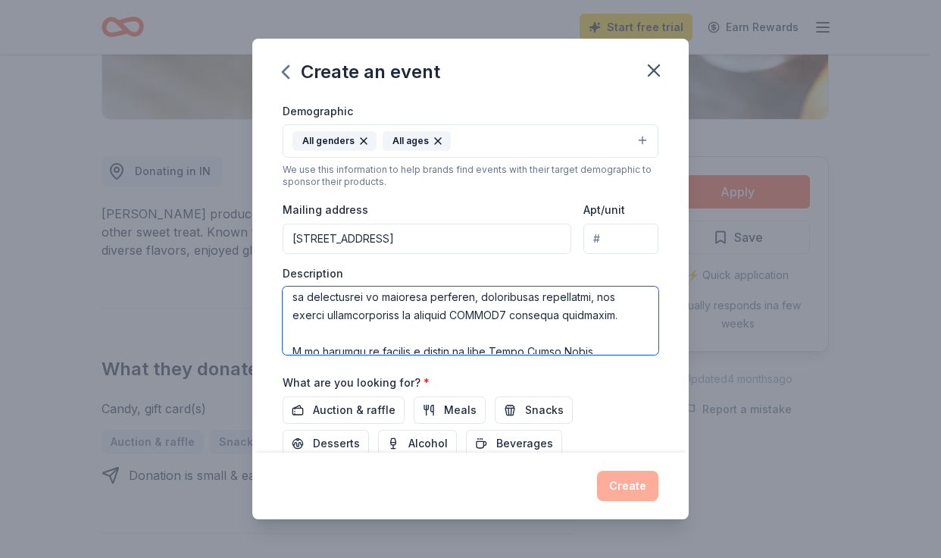
click at [475, 334] on textarea at bounding box center [471, 320] width 376 height 68
paste textarea "host an two-day annual conference that"
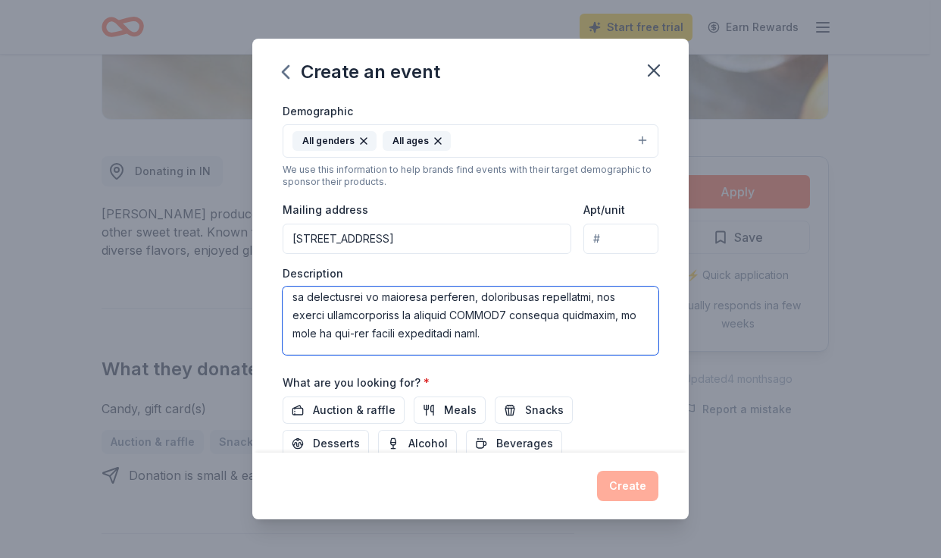
scroll to position [227, 0]
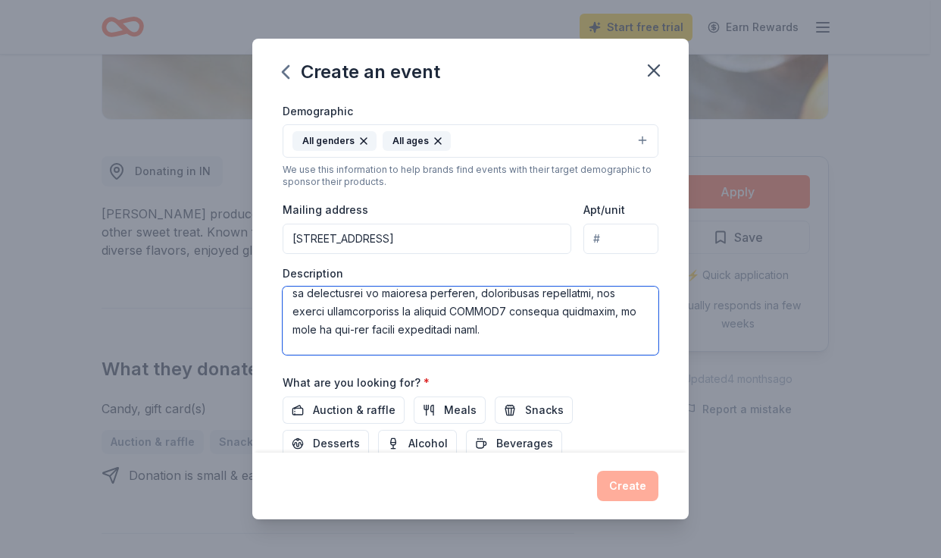
drag, startPoint x: 389, startPoint y: 349, endPoint x: 368, endPoint y: 346, distance: 21.3
click at [368, 346] on textarea at bounding box center [471, 320] width 376 height 68
click at [425, 327] on textarea at bounding box center [471, 320] width 376 height 68
click at [411, 337] on textarea at bounding box center [471, 320] width 376 height 68
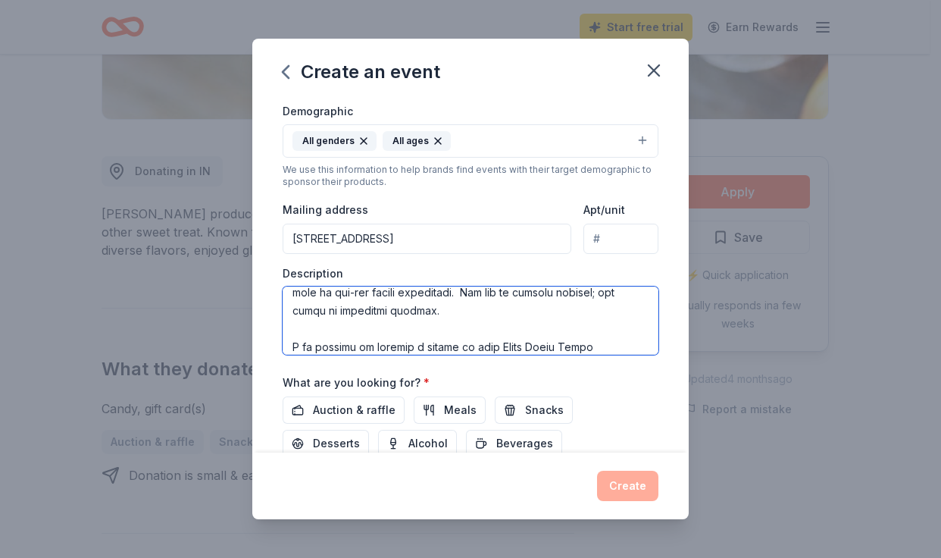
scroll to position [260, 0]
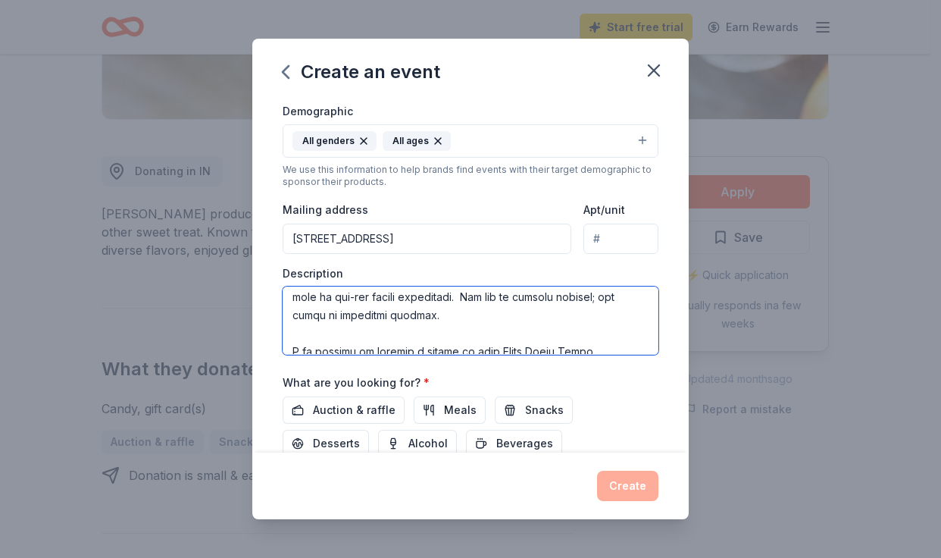
click at [364, 336] on textarea at bounding box center [471, 320] width 376 height 68
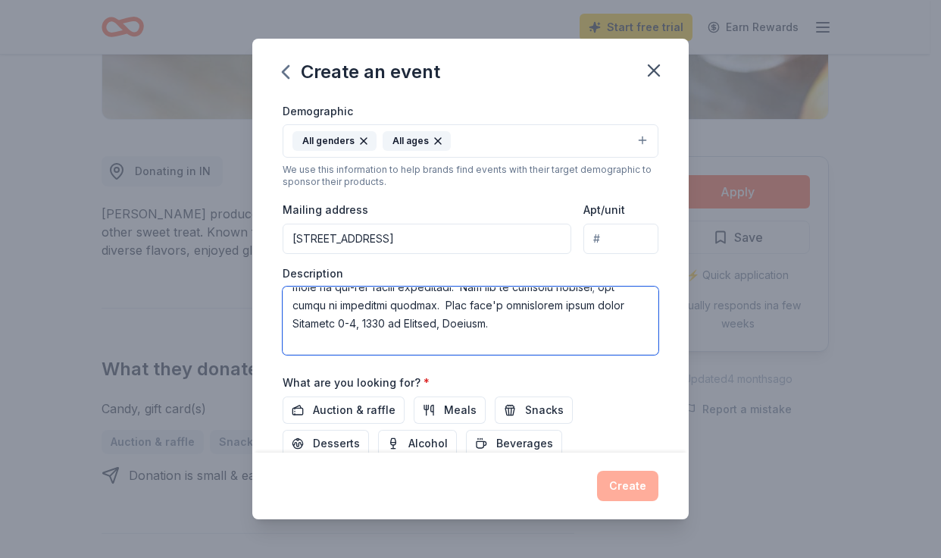
scroll to position [345, 0]
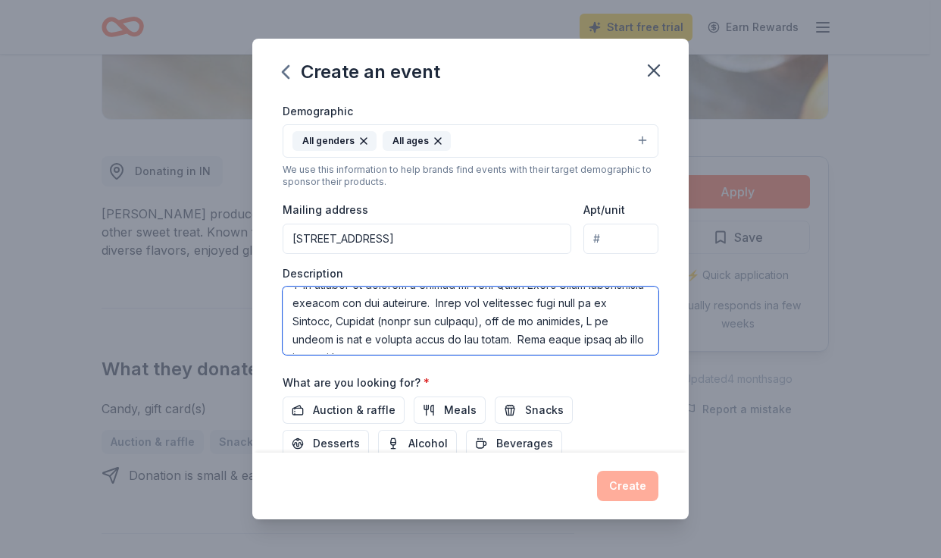
click at [370, 317] on textarea at bounding box center [471, 320] width 376 height 68
click at [367, 317] on textarea at bounding box center [471, 320] width 376 height 68
click at [474, 316] on textarea at bounding box center [471, 320] width 376 height 68
click at [426, 339] on textarea at bounding box center [471, 320] width 376 height 68
drag, startPoint x: 379, startPoint y: 339, endPoint x: 342, endPoint y: 339, distance: 37.1
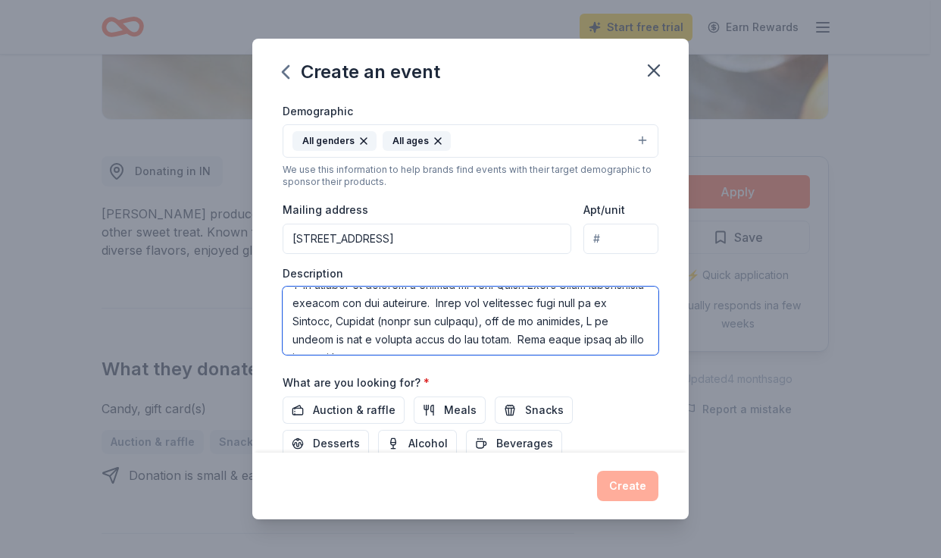
click at [341, 338] on textarea at bounding box center [471, 320] width 376 height 68
click at [594, 337] on textarea at bounding box center [471, 320] width 376 height 68
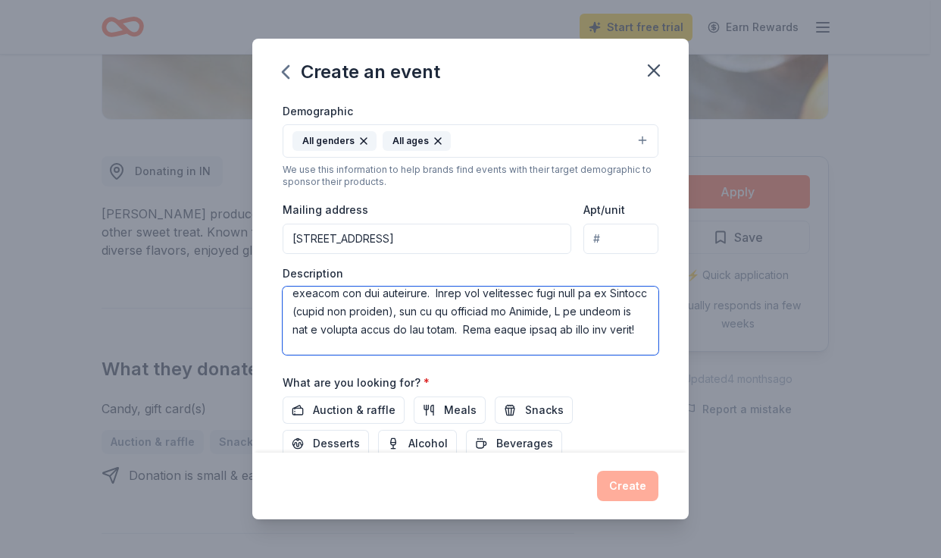
click at [545, 327] on textarea at bounding box center [471, 320] width 376 height 68
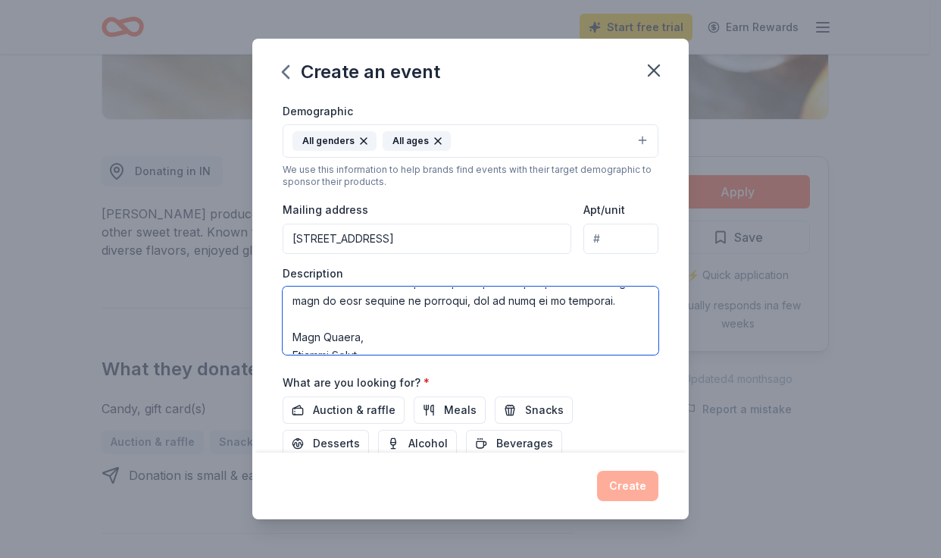
scroll to position [439, 0]
click at [389, 340] on textarea at bounding box center [471, 320] width 376 height 68
click at [615, 343] on textarea at bounding box center [471, 320] width 376 height 68
click at [494, 323] on textarea at bounding box center [471, 320] width 376 height 68
drag, startPoint x: 595, startPoint y: 315, endPoint x: 340, endPoint y: 328, distance: 254.9
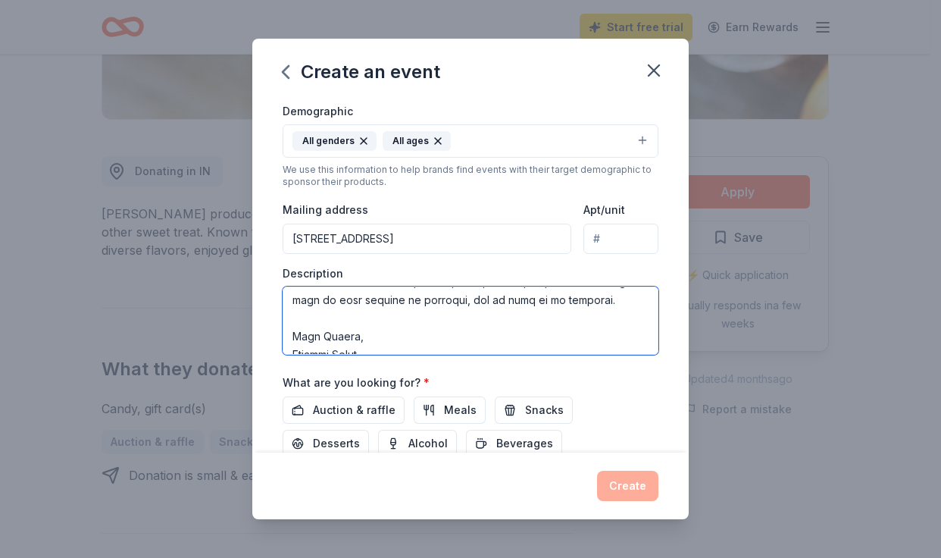
click at [339, 328] on textarea at bounding box center [471, 320] width 376 height 68
drag, startPoint x: 468, startPoint y: 336, endPoint x: 534, endPoint y: 336, distance: 65.9
click at [469, 336] on textarea at bounding box center [471, 320] width 376 height 68
click at [473, 330] on textarea at bounding box center [471, 320] width 376 height 68
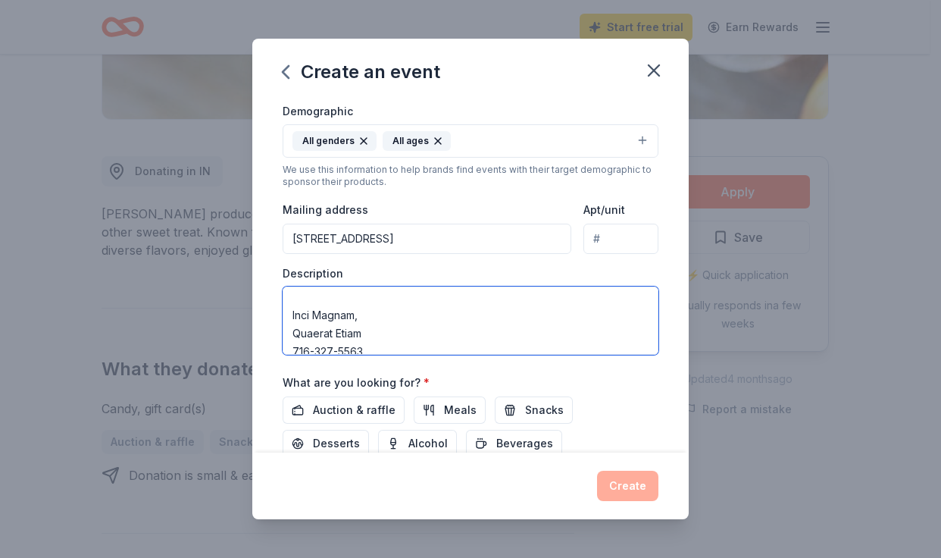
click at [442, 337] on textarea at bounding box center [471, 320] width 376 height 68
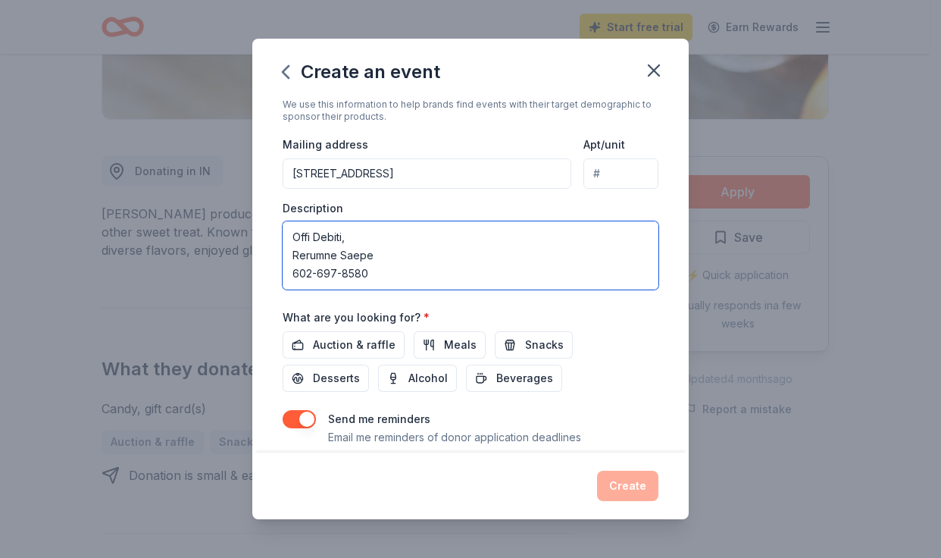
scroll to position [360, 0]
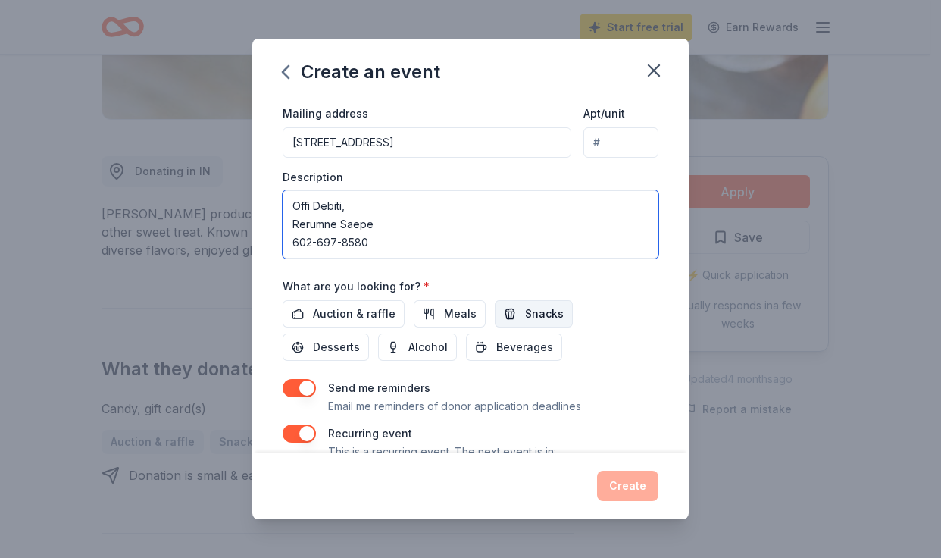
type textarea "Hi, I am the Board of Trustees Chairwoman for a national nonprofit patient advo…"
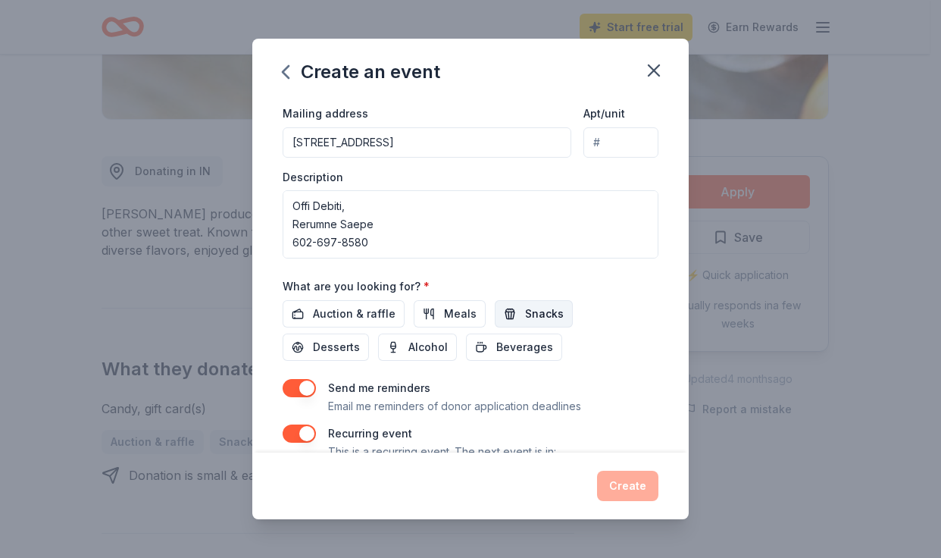
click at [537, 318] on span "Snacks" at bounding box center [544, 314] width 39 height 18
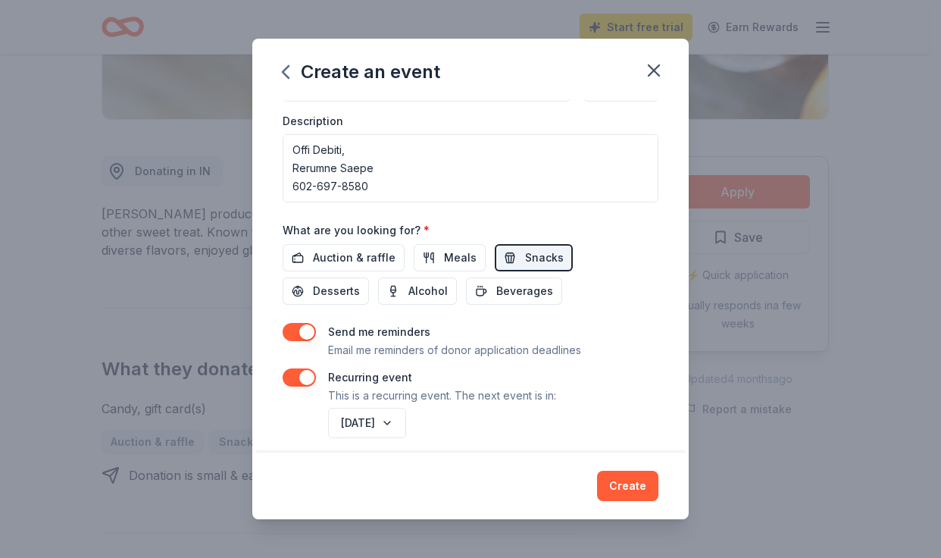
scroll to position [429, 0]
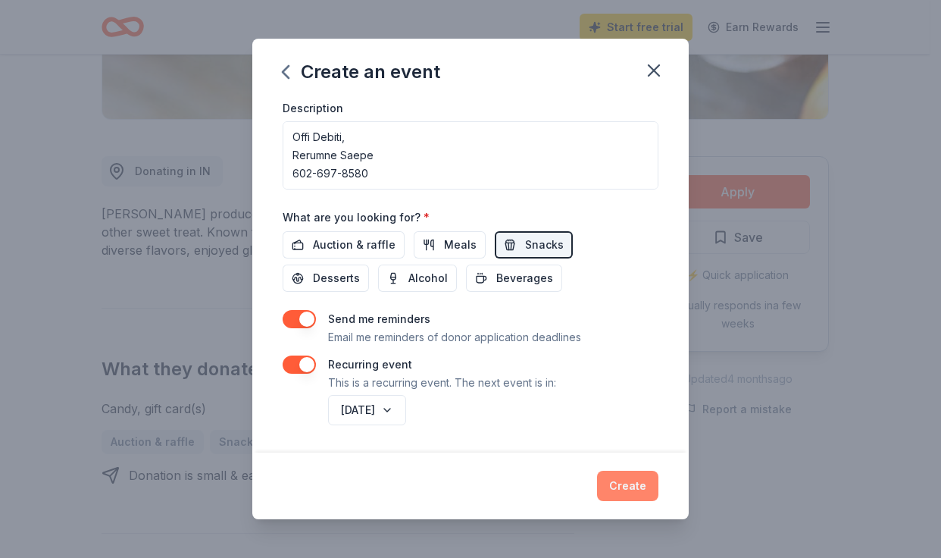
click at [619, 483] on button "Create" at bounding box center [627, 485] width 61 height 30
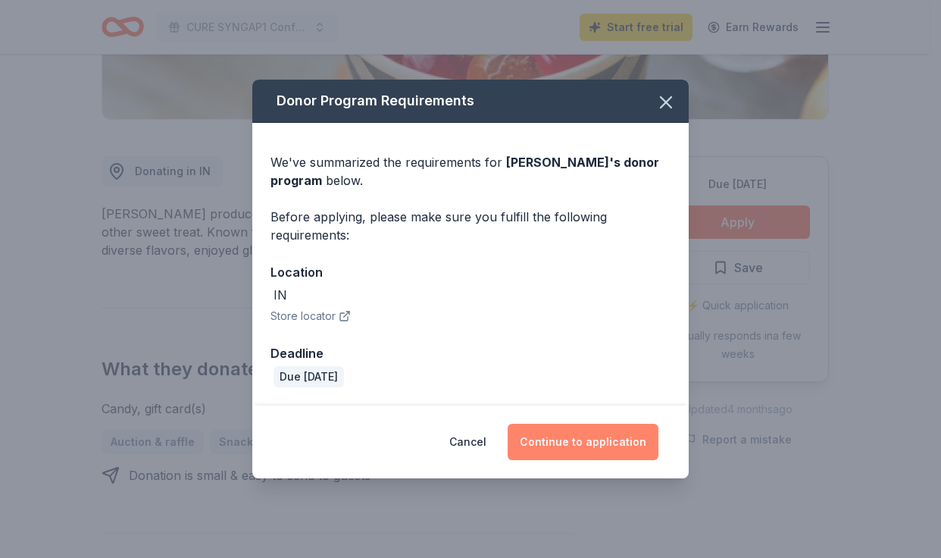
click at [558, 444] on button "Continue to application" at bounding box center [583, 442] width 151 height 36
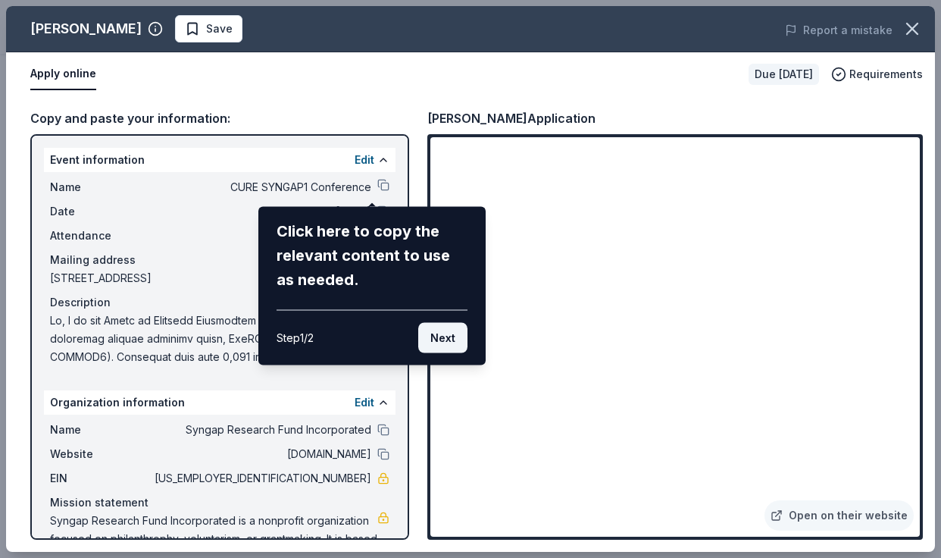
click at [454, 339] on button "Next" at bounding box center [442, 338] width 49 height 30
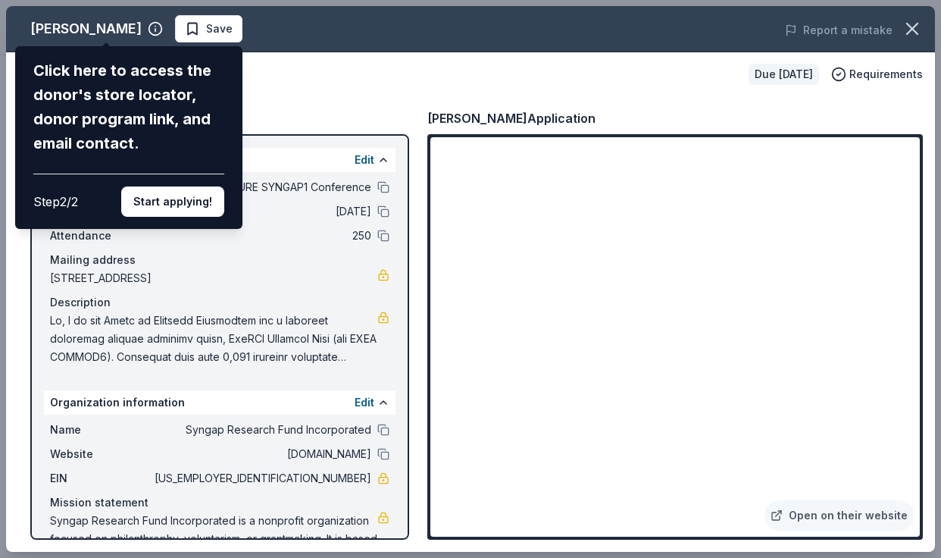
click at [871, 236] on div "Albanese Click here to access the donor's store locator, donor program link, an…" at bounding box center [470, 278] width 929 height 545
click at [352, 403] on div "Albanese Click here to access the donor's store locator, donor program link, an…" at bounding box center [470, 278] width 929 height 545
click at [161, 203] on button "Start applying!" at bounding box center [172, 201] width 103 height 30
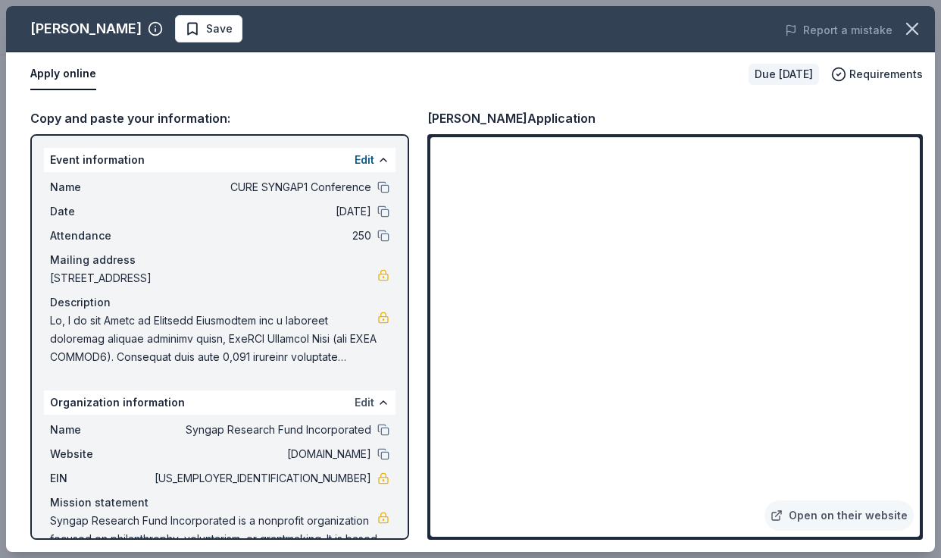
click at [355, 402] on button "Edit" at bounding box center [365, 402] width 20 height 18
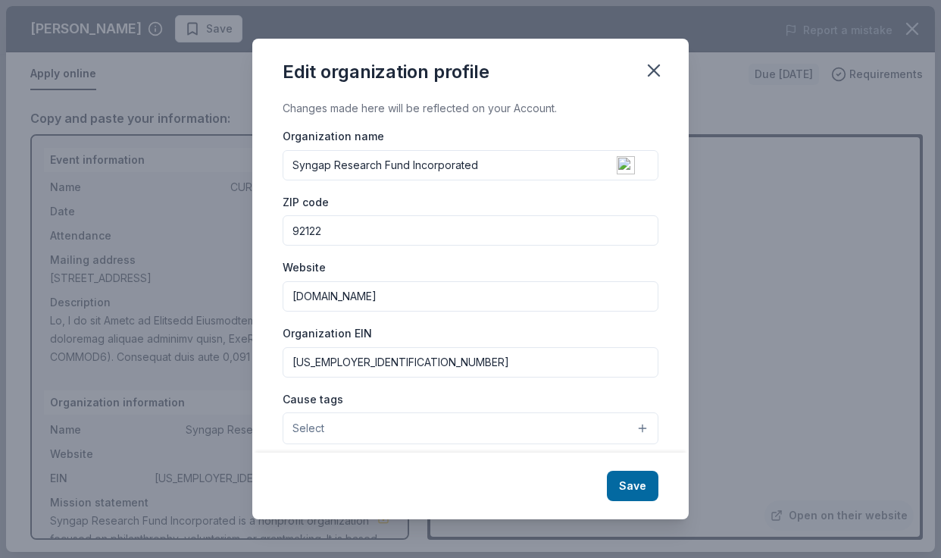
drag, startPoint x: 442, startPoint y: 298, endPoint x: 205, endPoint y: 292, distance: 238.0
click at [205, 292] on div "Edit organization profile Changes made here will be reflected on your Account. …" at bounding box center [470, 279] width 941 height 558
type input "cureSYNGAP1.org"
click at [404, 233] on input "92122" at bounding box center [471, 230] width 376 height 30
click at [638, 483] on button "Save" at bounding box center [633, 485] width 52 height 30
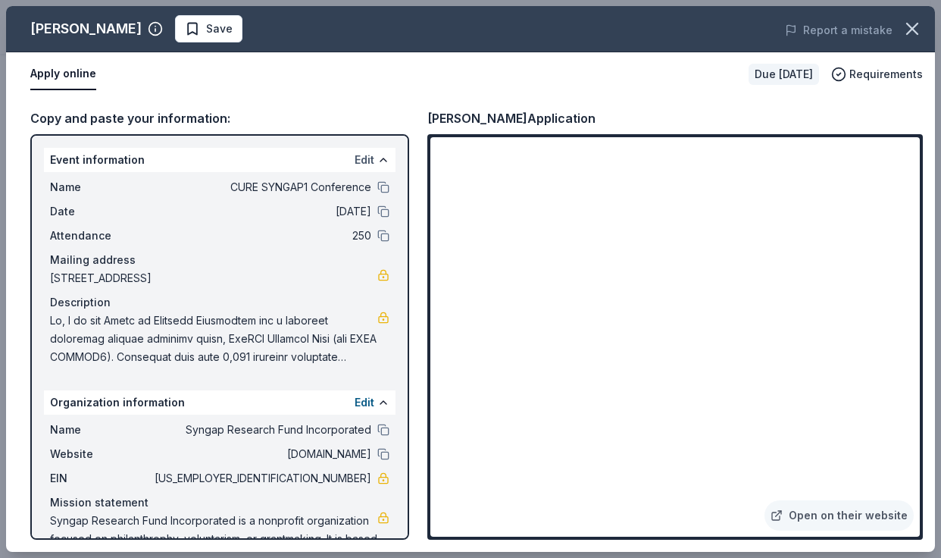
click at [356, 159] on button "Edit" at bounding box center [365, 160] width 20 height 18
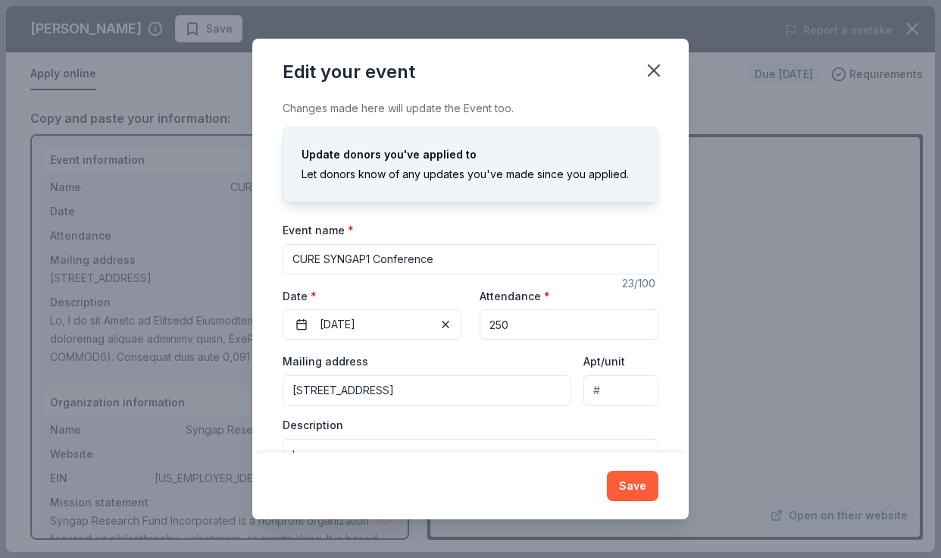
click at [466, 258] on input "CURE SYNGAP1 Conference" at bounding box center [471, 259] width 376 height 30
click at [291, 258] on input "CURE SYNGAP1 Conference" at bounding box center [471, 259] width 376 height 30
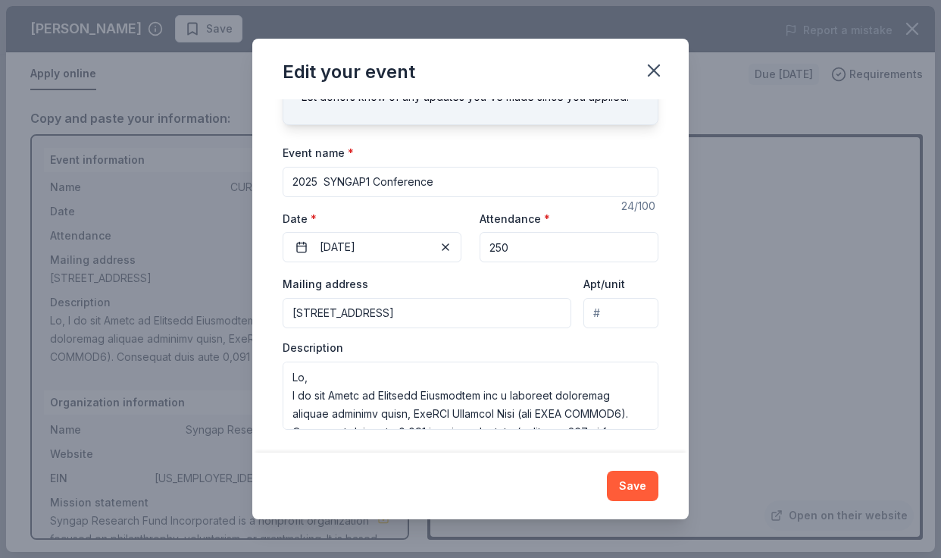
scroll to position [78, 0]
type input "2025 SYNGAP1 Conference"
click at [639, 493] on button "Save" at bounding box center [633, 485] width 52 height 30
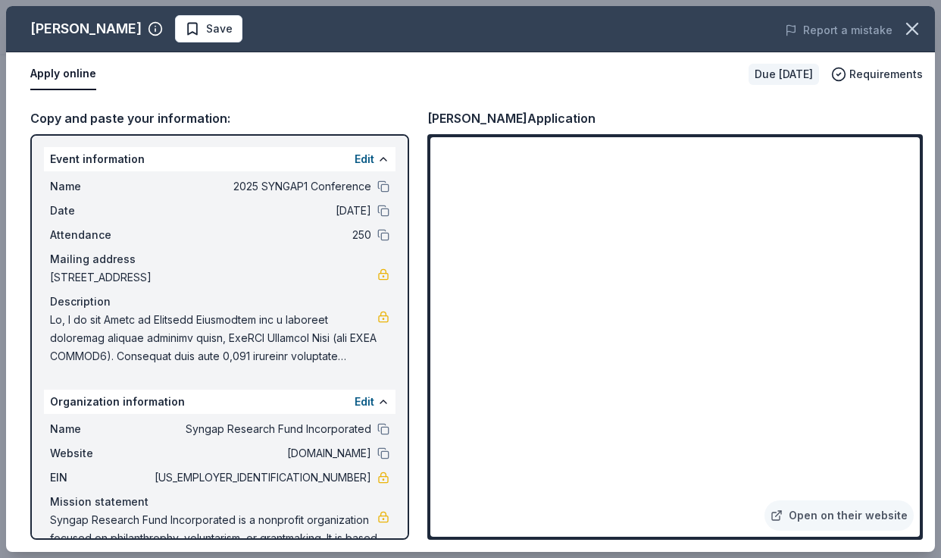
scroll to position [0, 0]
drag, startPoint x: 244, startPoint y: 192, endPoint x: 342, endPoint y: 191, distance: 98.5
click at [342, 191] on span "2025 SYNGAP1 Conference" at bounding box center [262, 187] width 220 height 18
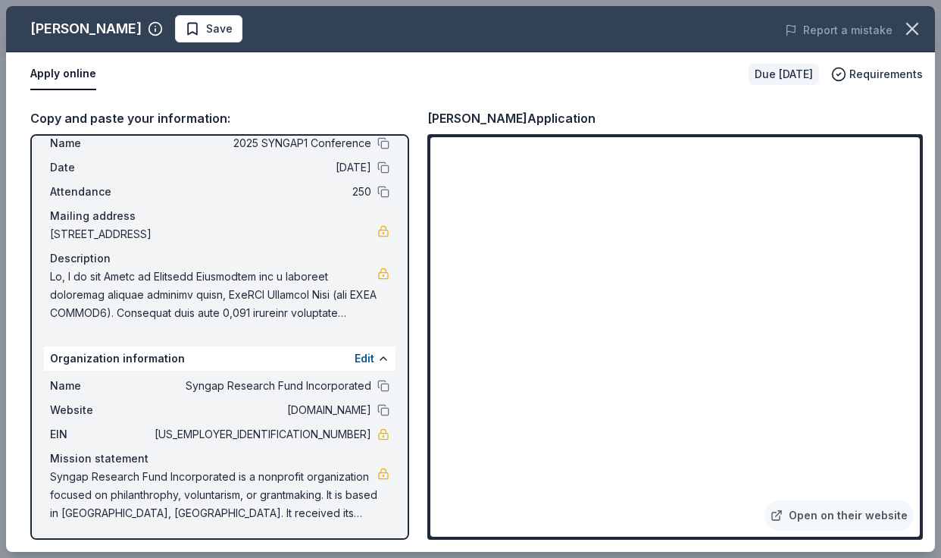
scroll to position [46, 0]
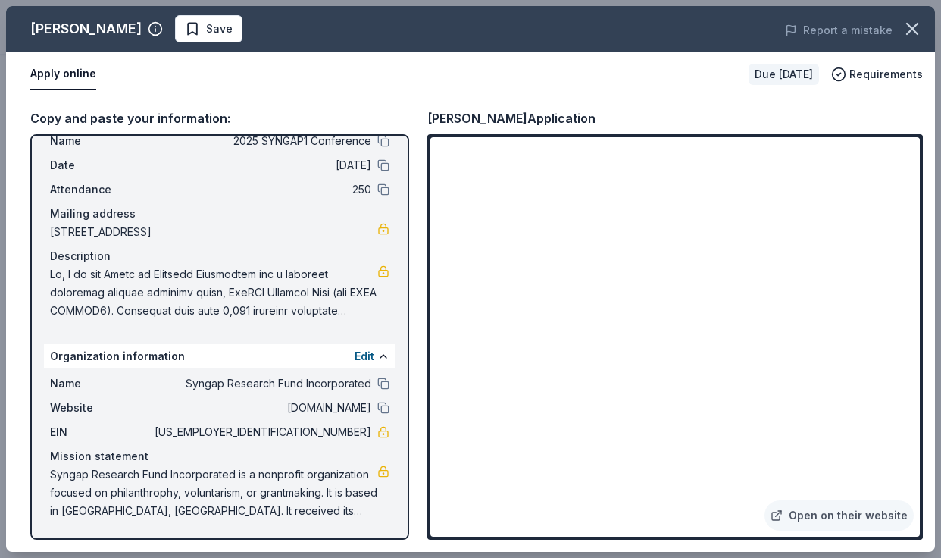
click at [125, 280] on span at bounding box center [213, 292] width 327 height 55
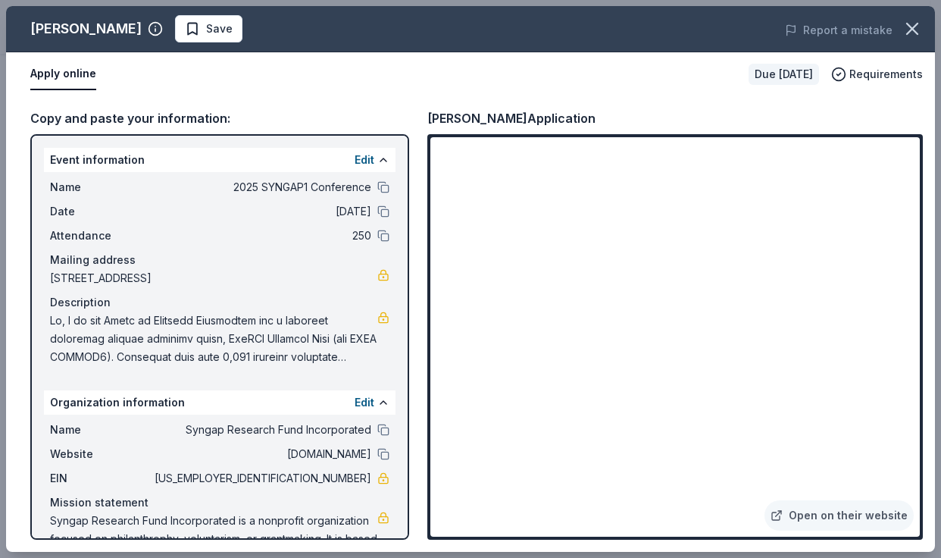
click at [86, 349] on span at bounding box center [213, 338] width 327 height 55
click at [355, 164] on button "Edit" at bounding box center [365, 160] width 20 height 18
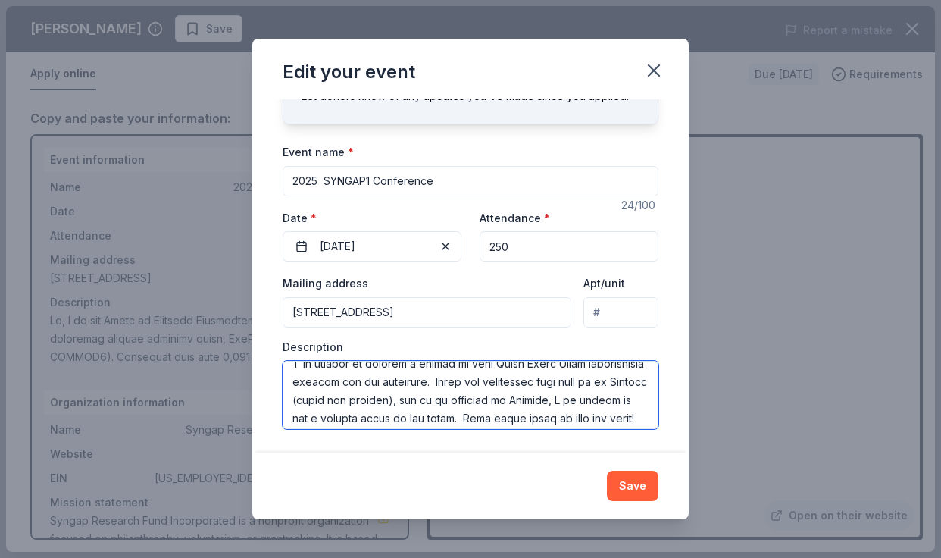
scroll to position [79, 0]
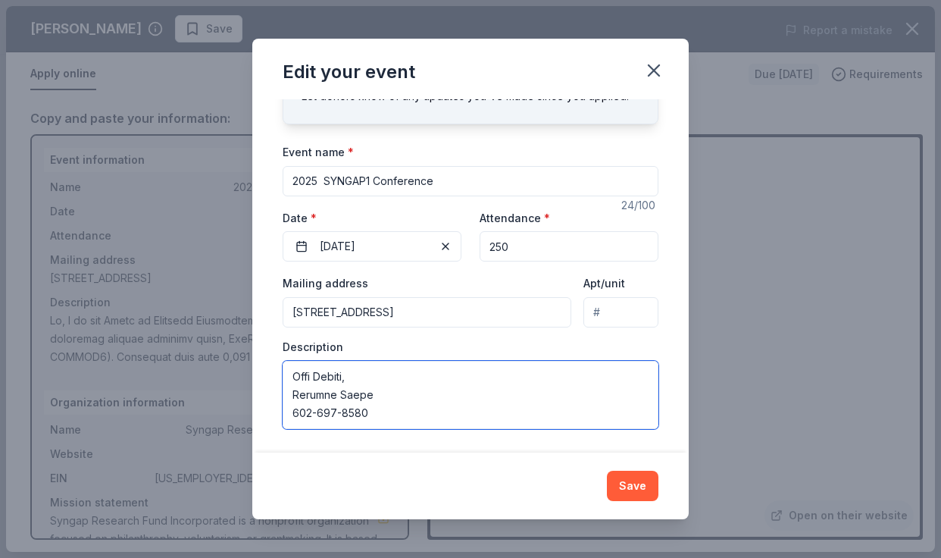
drag, startPoint x: 291, startPoint y: 377, endPoint x: 429, endPoint y: 483, distance: 173.5
click at [429, 483] on div "Edit your event Changes made here will update the Event too. Update donors you'…" at bounding box center [470, 279] width 436 height 480
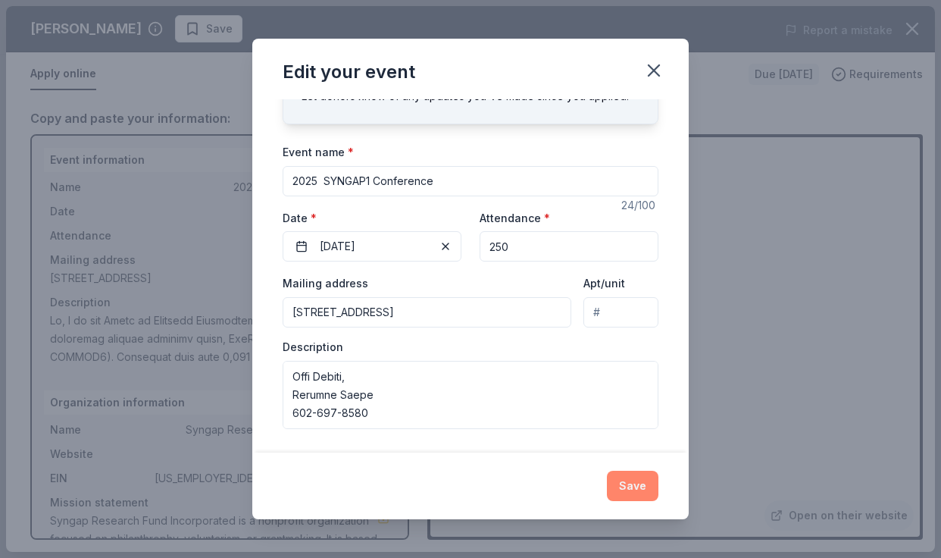
click at [639, 492] on button "Save" at bounding box center [633, 485] width 52 height 30
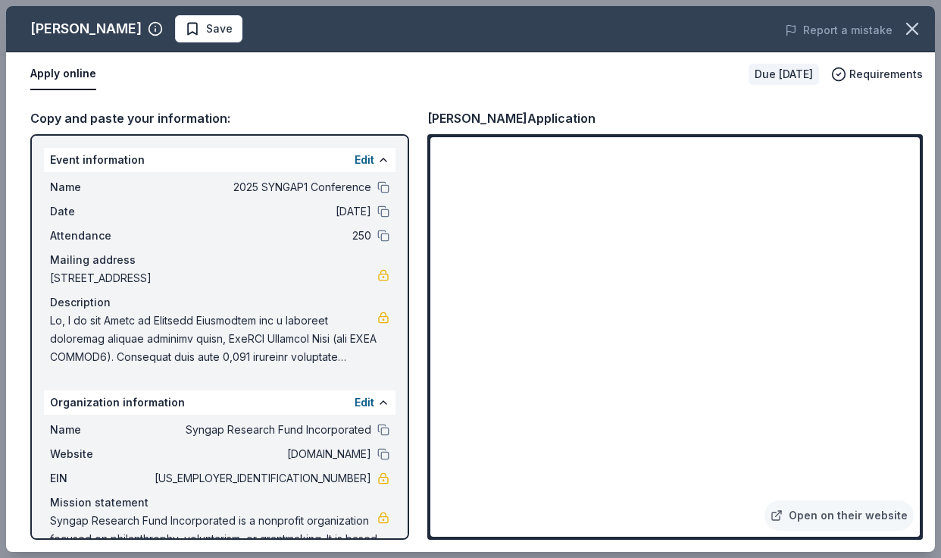
drag, startPoint x: 300, startPoint y: 481, endPoint x: 348, endPoint y: 477, distance: 47.9
click at [348, 477] on span "83-1200789" at bounding box center [262, 478] width 220 height 18
click at [345, 477] on span "83-1200789" at bounding box center [262, 478] width 220 height 18
click at [377, 320] on link at bounding box center [383, 317] width 12 height 12
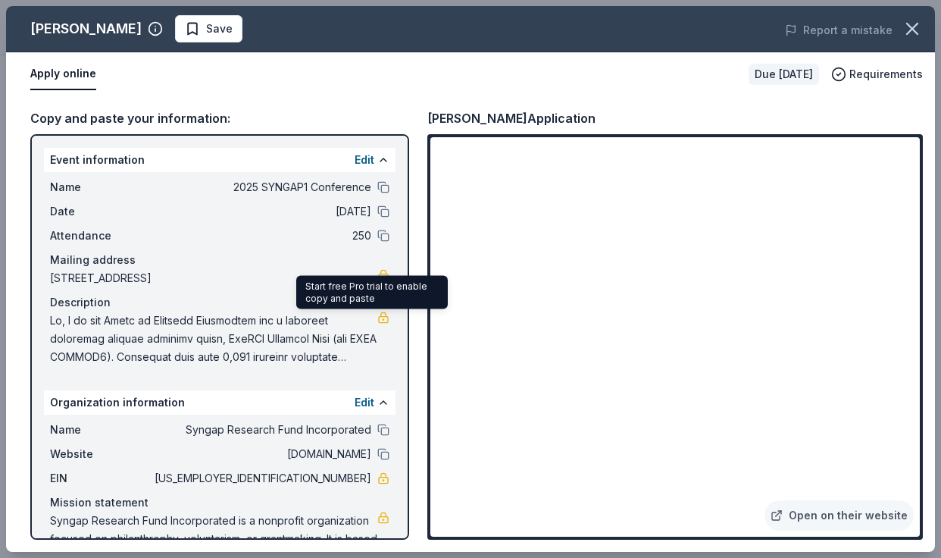
click at [191, 360] on span at bounding box center [213, 338] width 327 height 55
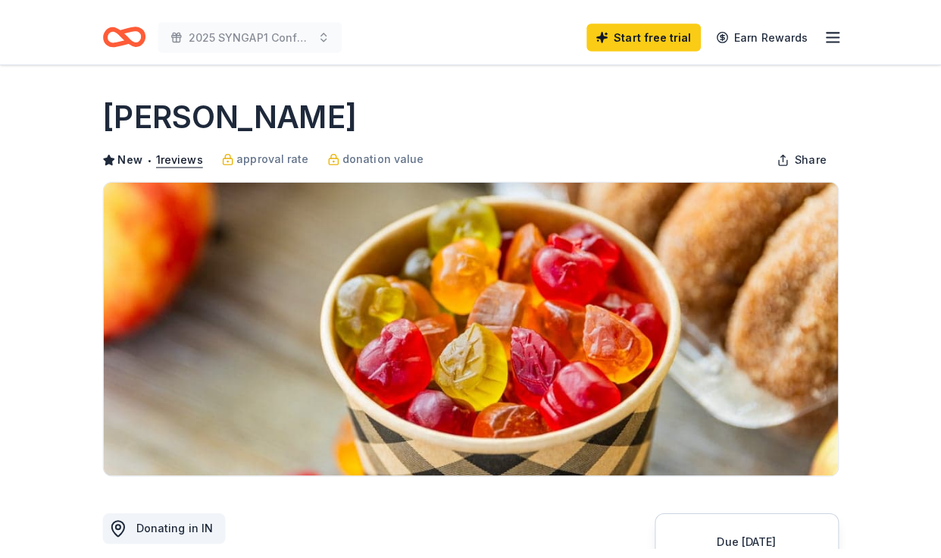
scroll to position [341, 0]
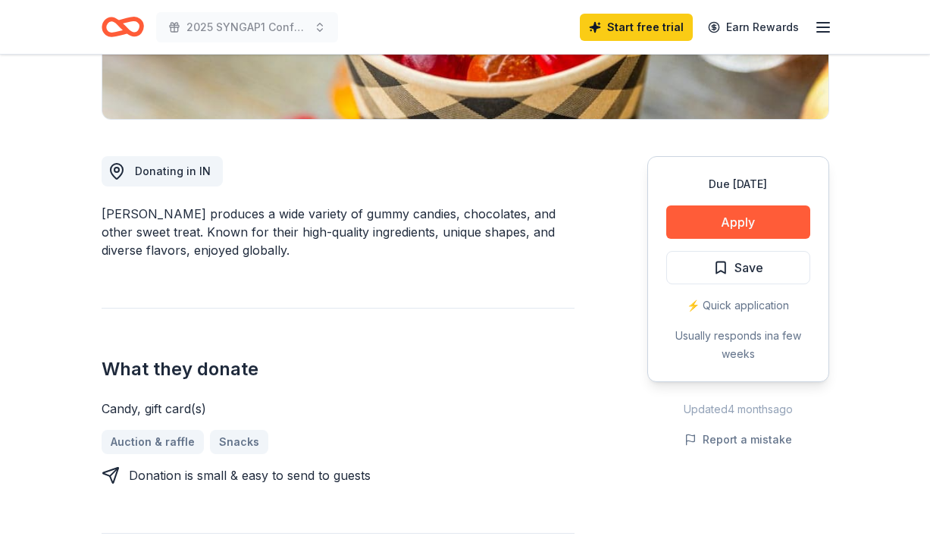
click at [520, 283] on div "Donating in IN Albanese produces a wide variety of gummy candies, chocolates, a…" at bounding box center [338, 381] width 473 height 523
click at [758, 223] on button "Apply" at bounding box center [738, 221] width 144 height 33
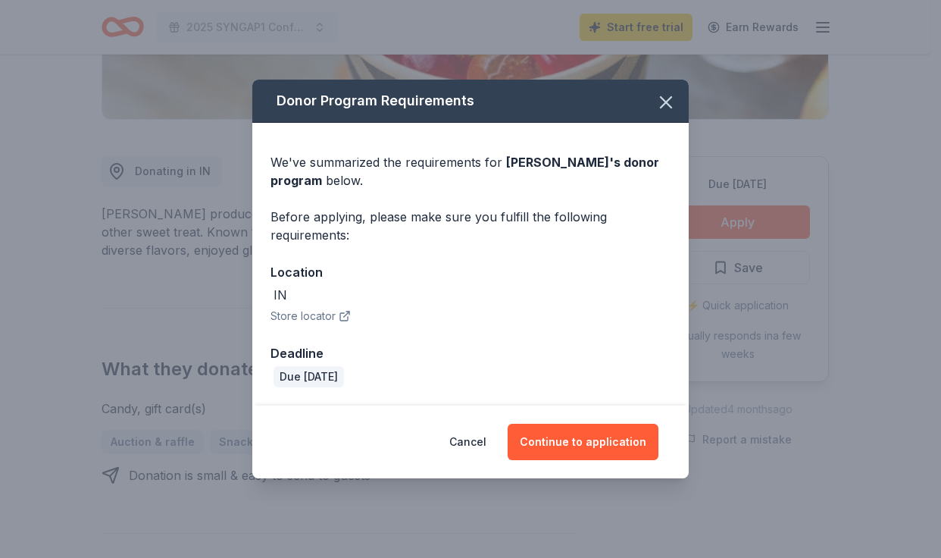
click at [405, 349] on div "Deadline" at bounding box center [470, 353] width 400 height 20
click at [342, 314] on icon "button" at bounding box center [345, 316] width 12 height 12
click at [578, 452] on button "Continue to application" at bounding box center [583, 442] width 151 height 36
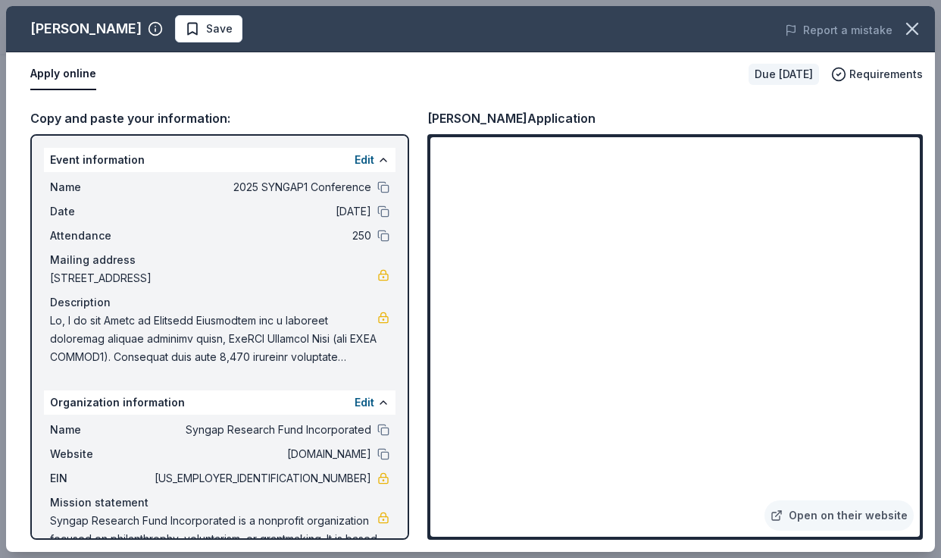
drag, startPoint x: 295, startPoint y: 481, endPoint x: 330, endPoint y: 483, distance: 34.9
click at [330, 483] on span "83-1200789" at bounding box center [262, 478] width 220 height 18
click at [324, 480] on span "83-1200789" at bounding box center [262, 478] width 220 height 18
drag, startPoint x: 302, startPoint y: 480, endPoint x: 361, endPoint y: 481, distance: 59.1
click at [361, 481] on div "EIN 83-1200789" at bounding box center [219, 478] width 339 height 18
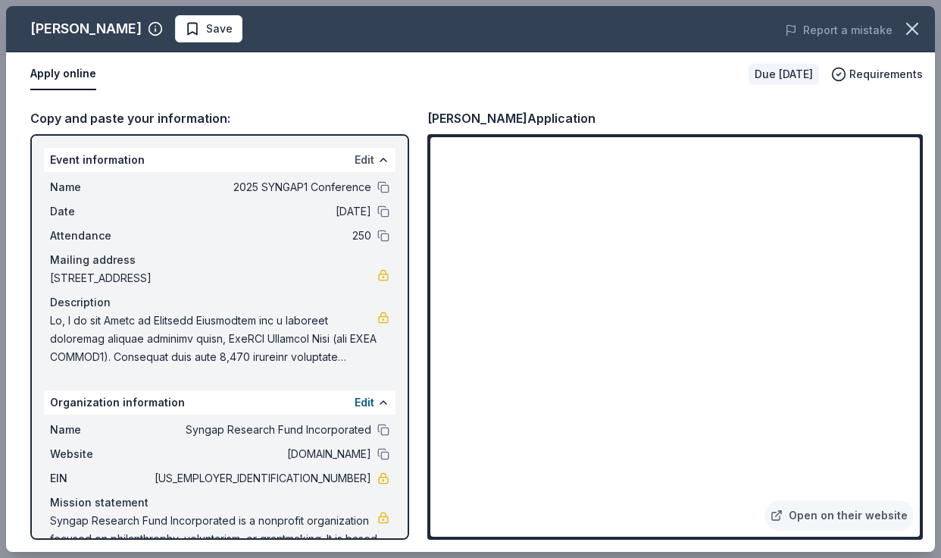
click at [355, 161] on button "Edit" at bounding box center [365, 160] width 20 height 18
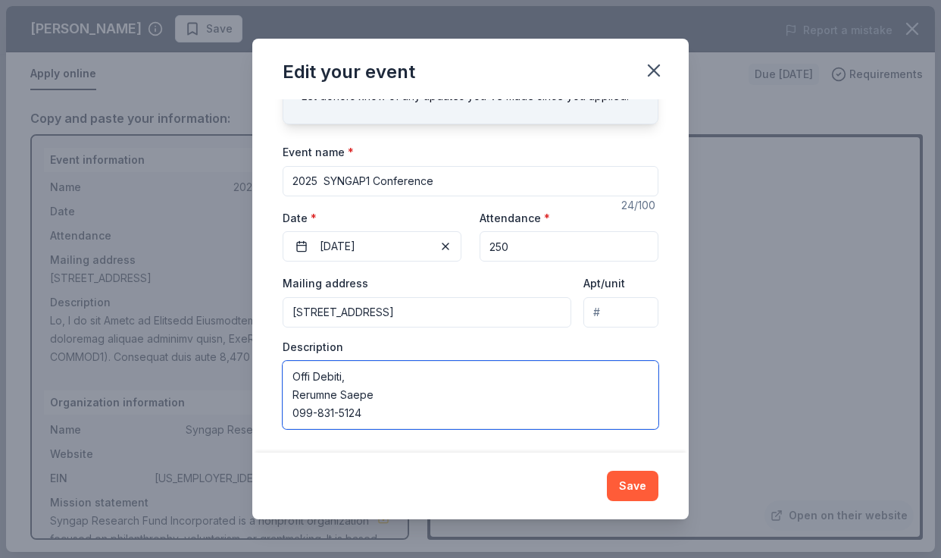
scroll to position [79, 0]
drag, startPoint x: 321, startPoint y: 378, endPoint x: 369, endPoint y: 499, distance: 130.3
click at [369, 499] on div "Edit your event Changes made here will update the Event too. Update donors you'…" at bounding box center [470, 279] width 436 height 480
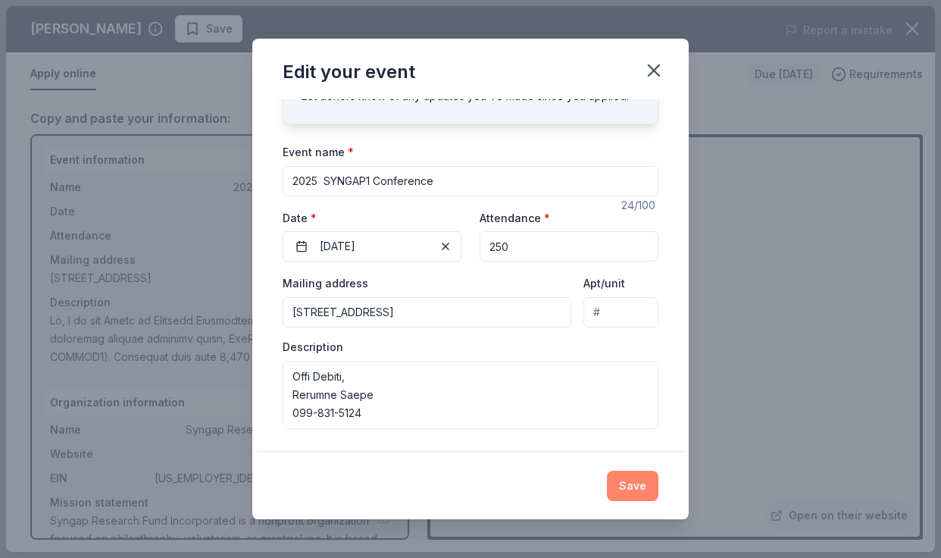
click at [636, 486] on button "Save" at bounding box center [633, 485] width 52 height 30
